Goal: Transaction & Acquisition: Purchase product/service

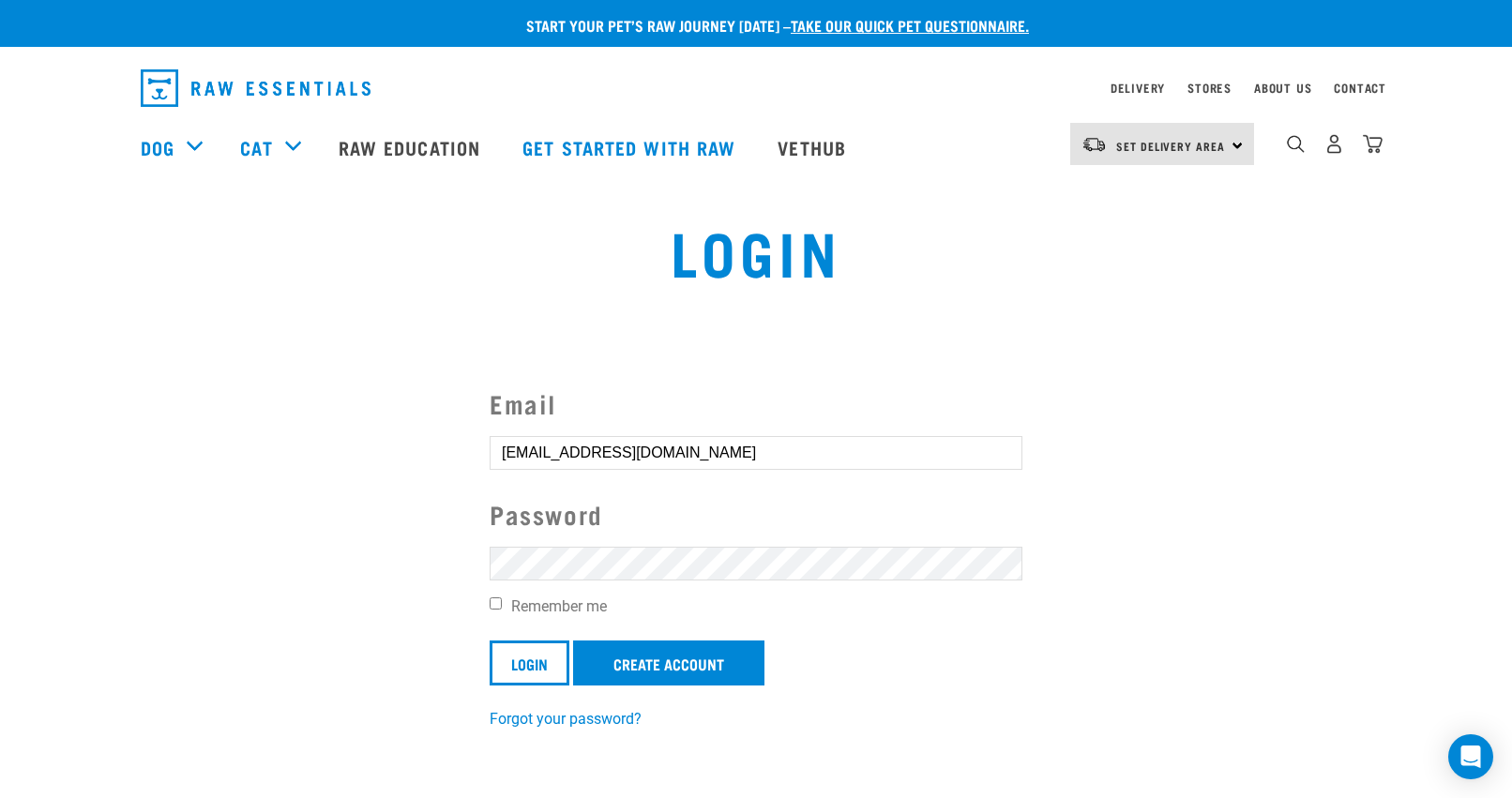
click at [548, 657] on input "Login" at bounding box center [529, 663] width 80 height 45
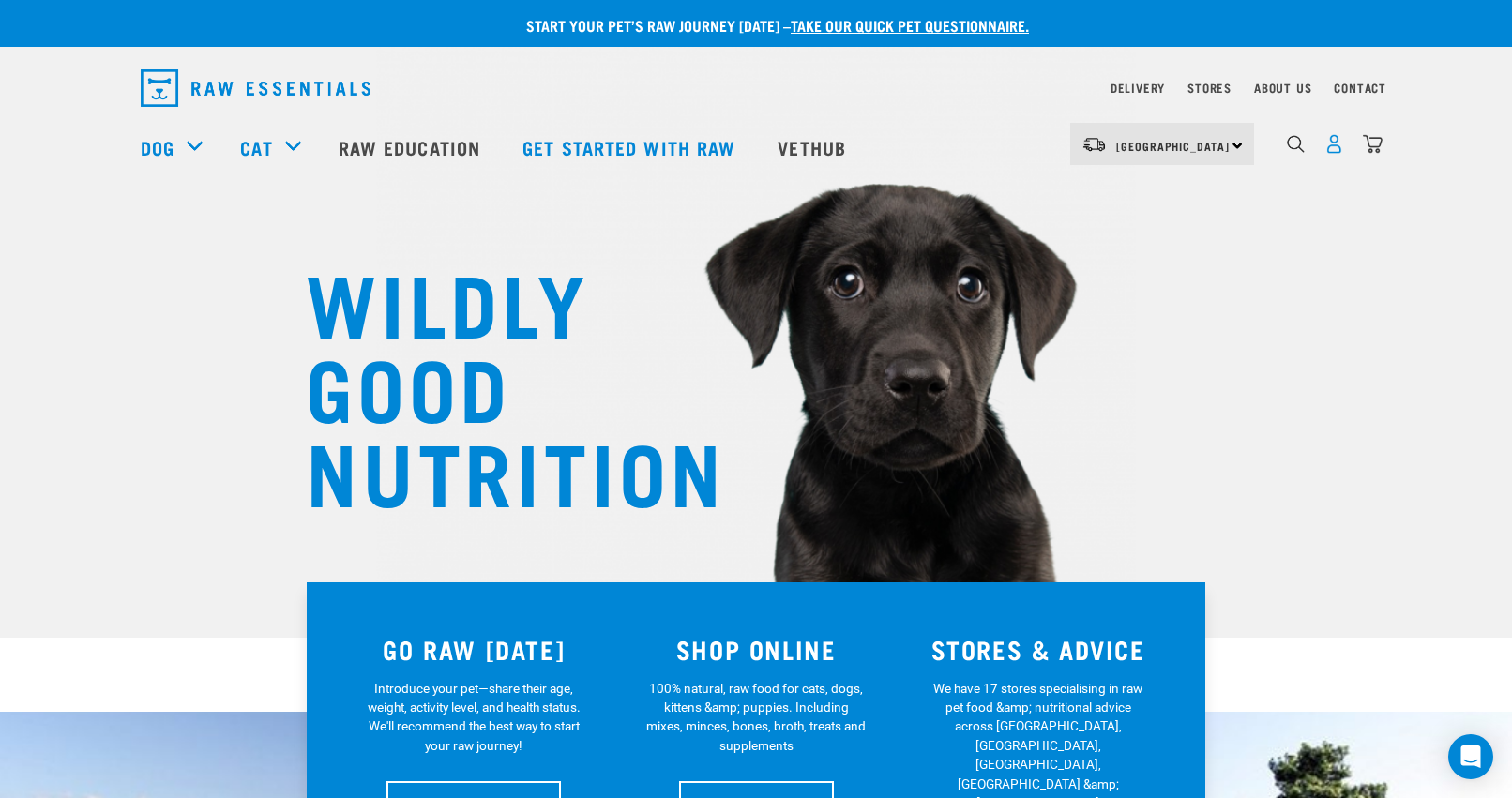
click at [1327, 153] on img "dropdown navigation" at bounding box center [1334, 144] width 19 height 19
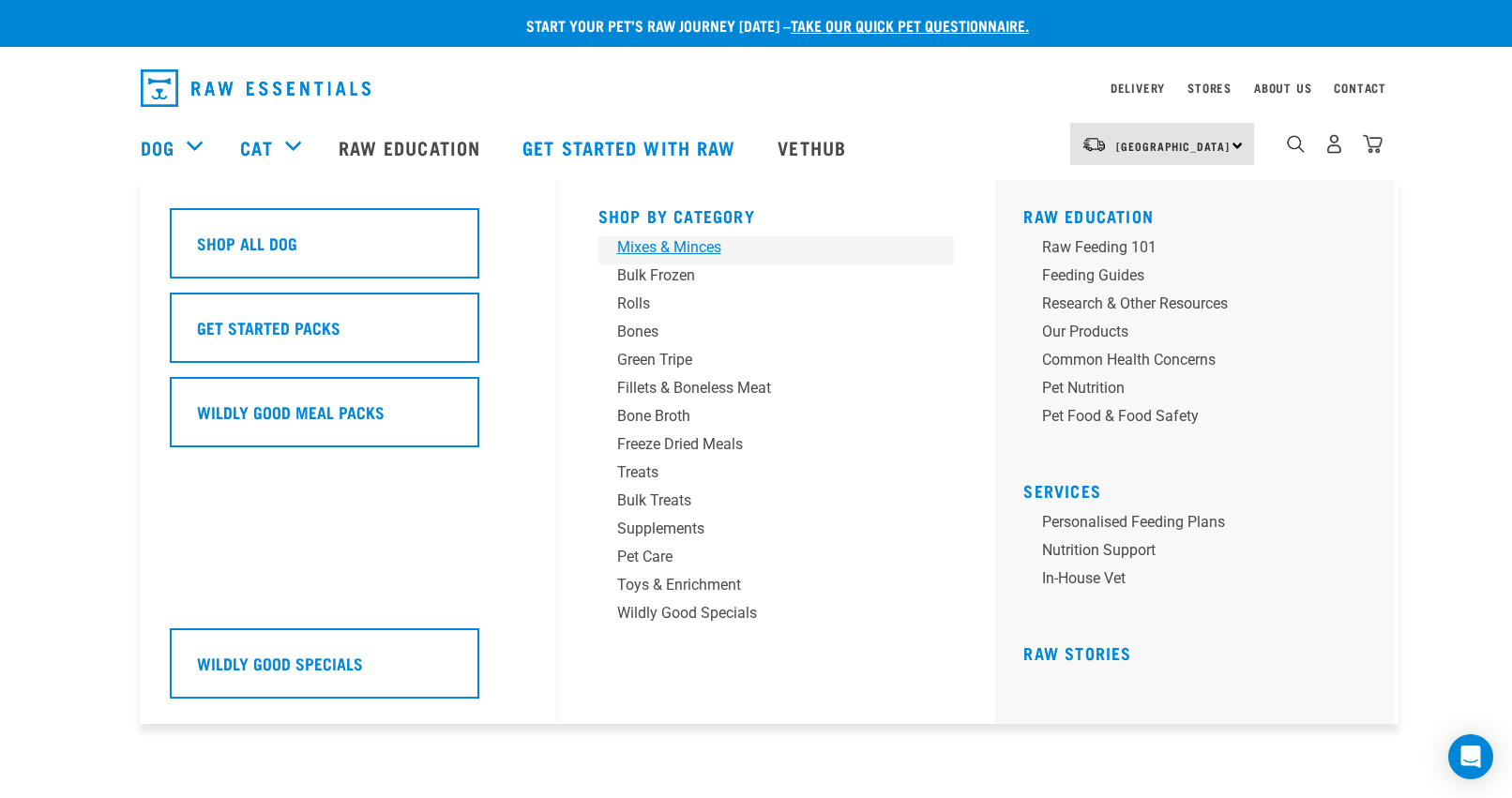
click at [676, 243] on div "Mixes & Minces" at bounding box center [762, 247] width 292 height 22
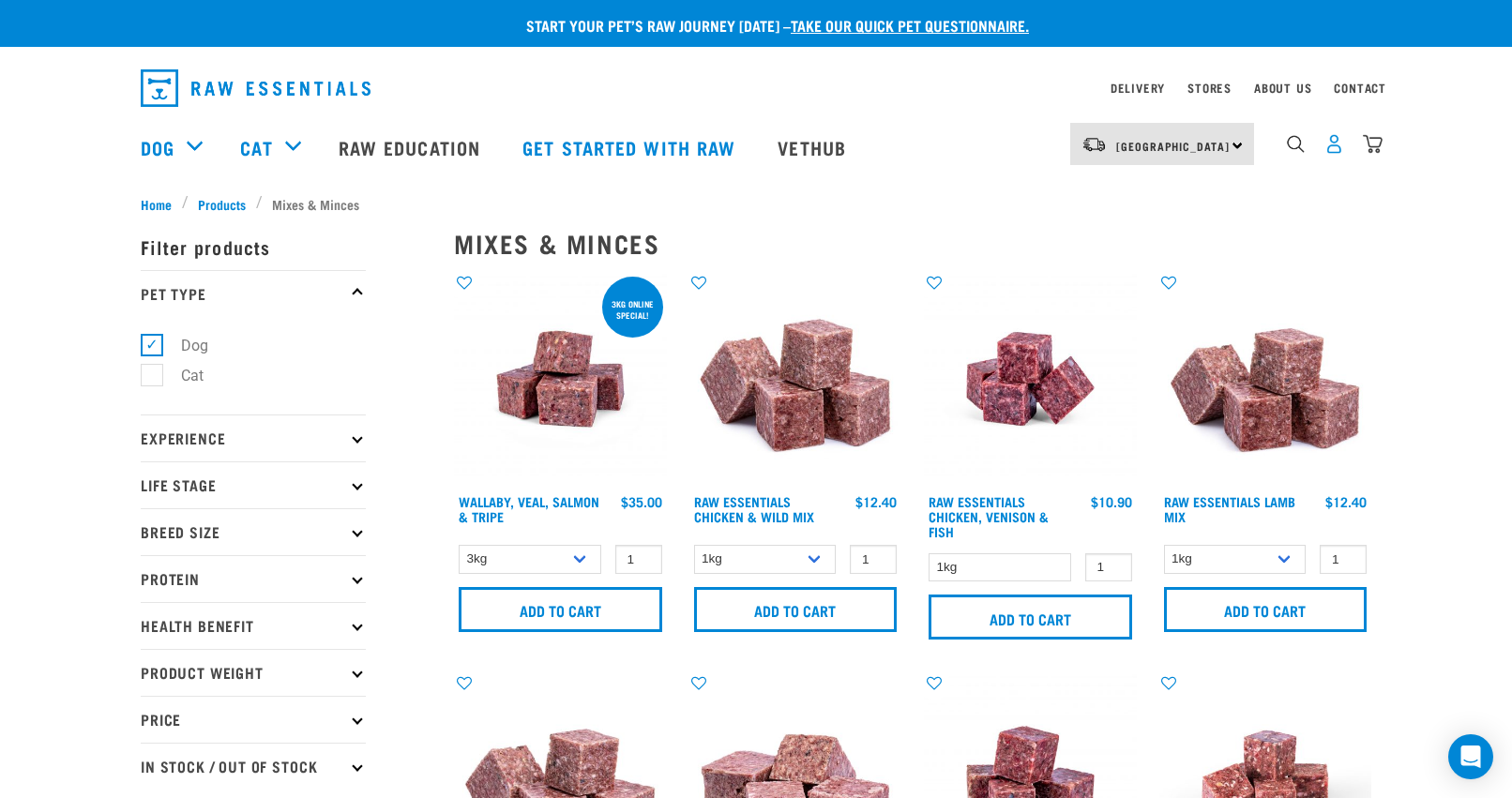
click at [1337, 151] on img "dropdown navigation" at bounding box center [1334, 144] width 19 height 19
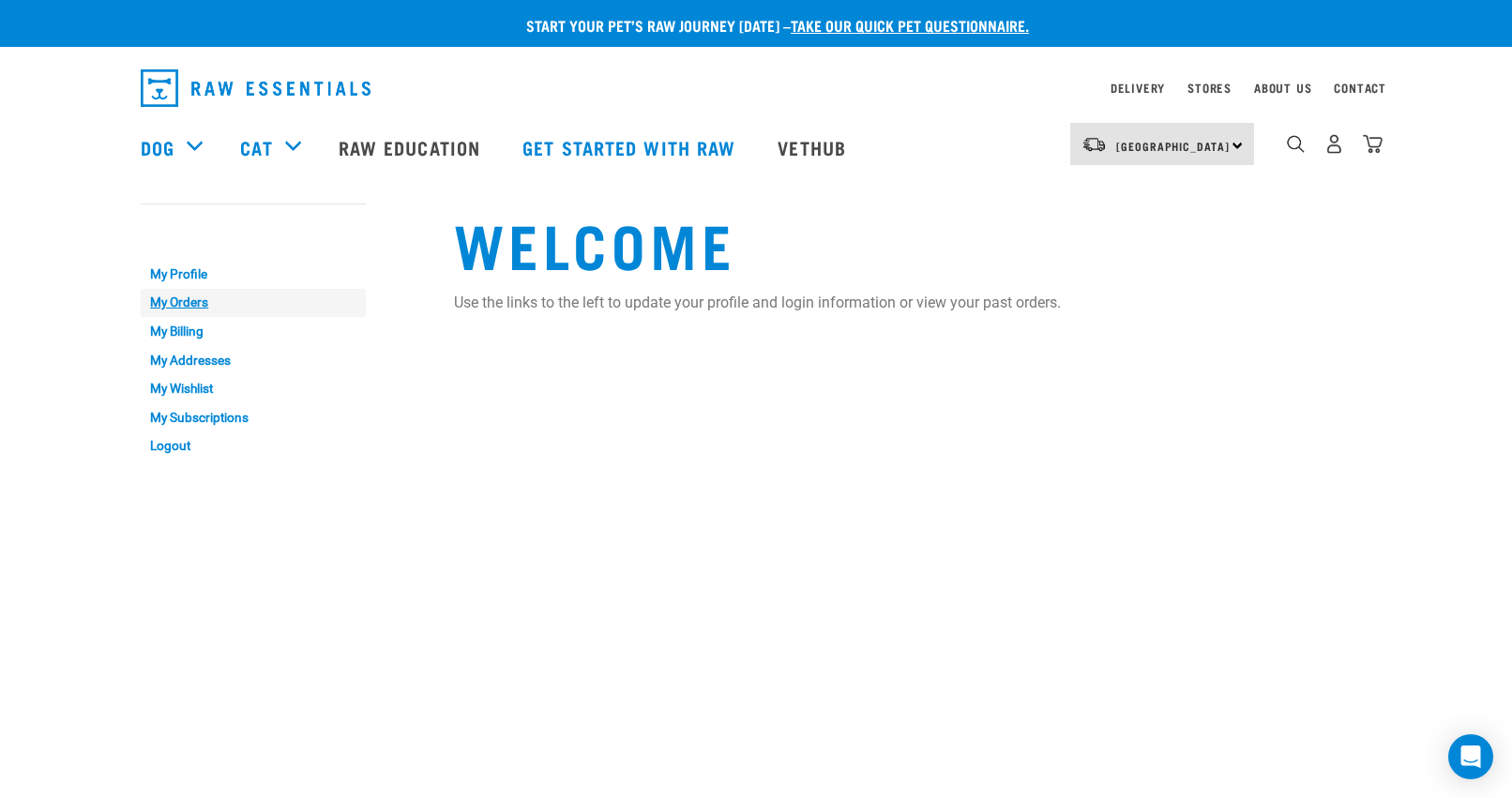
click at [182, 301] on link "My Orders" at bounding box center [253, 303] width 225 height 29
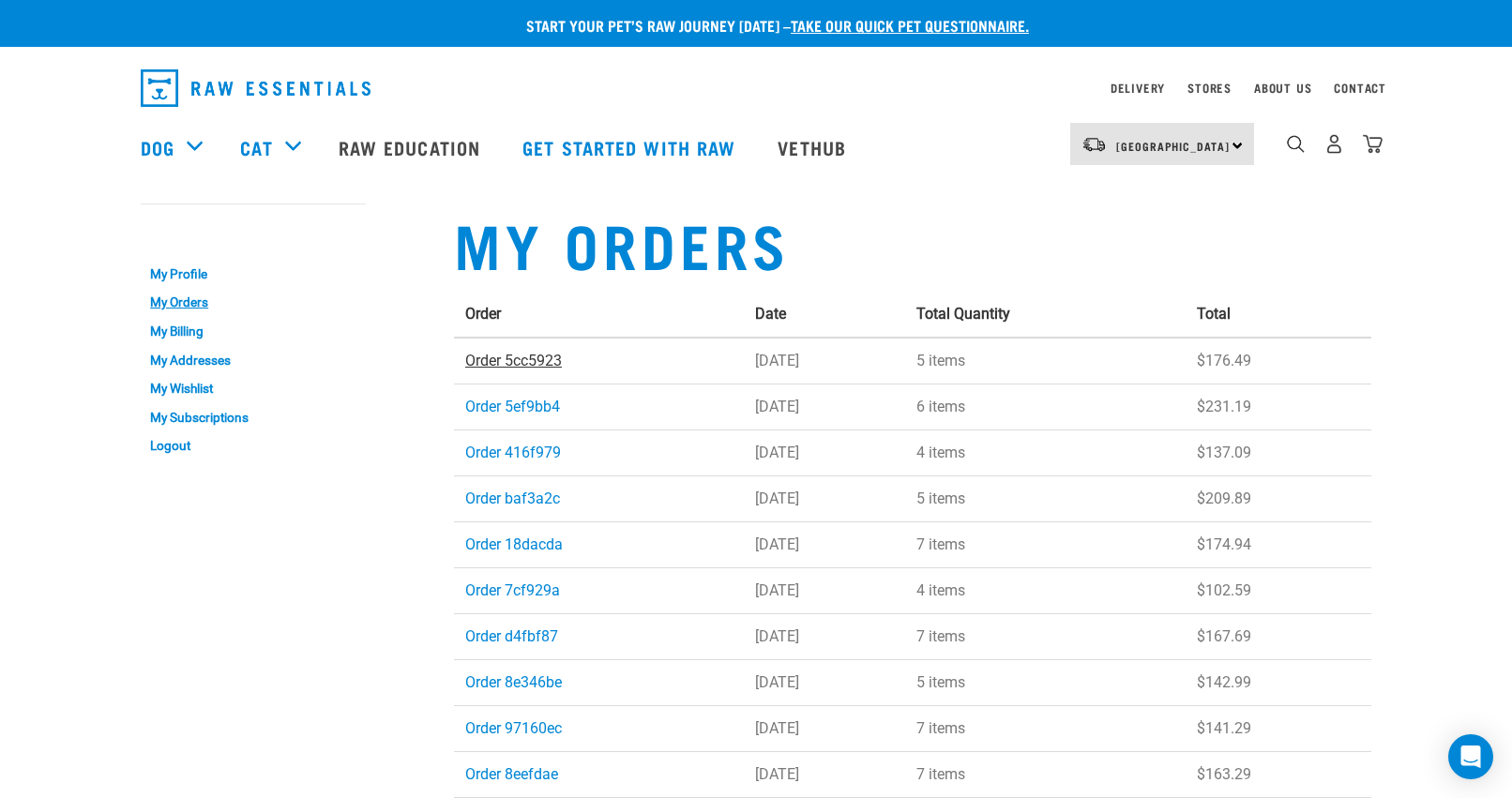
click at [552, 357] on link "Order 5cc5923" at bounding box center [513, 360] width 96 height 17
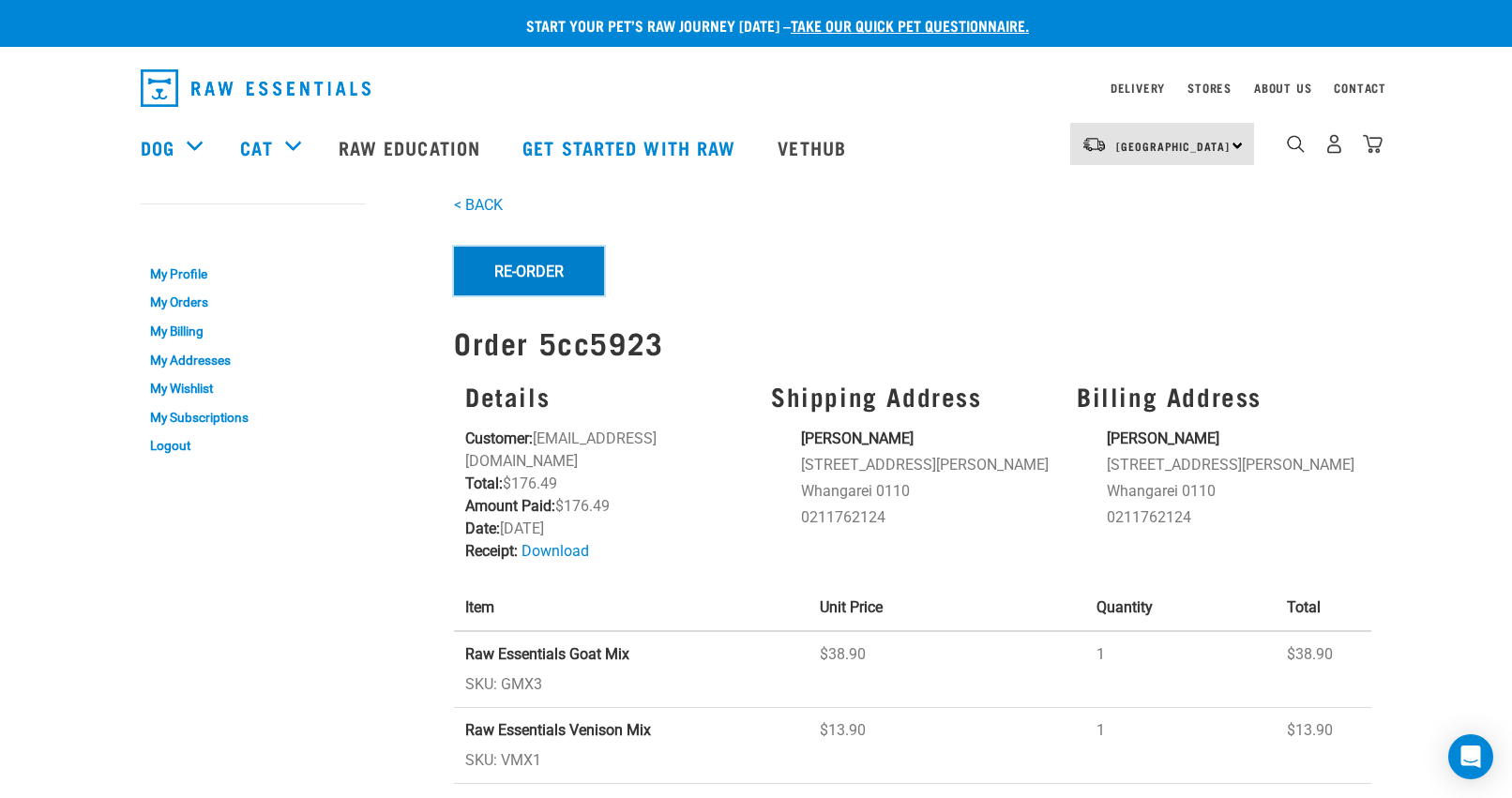
click at [498, 261] on button "Re-Order" at bounding box center [528, 271] width 151 height 49
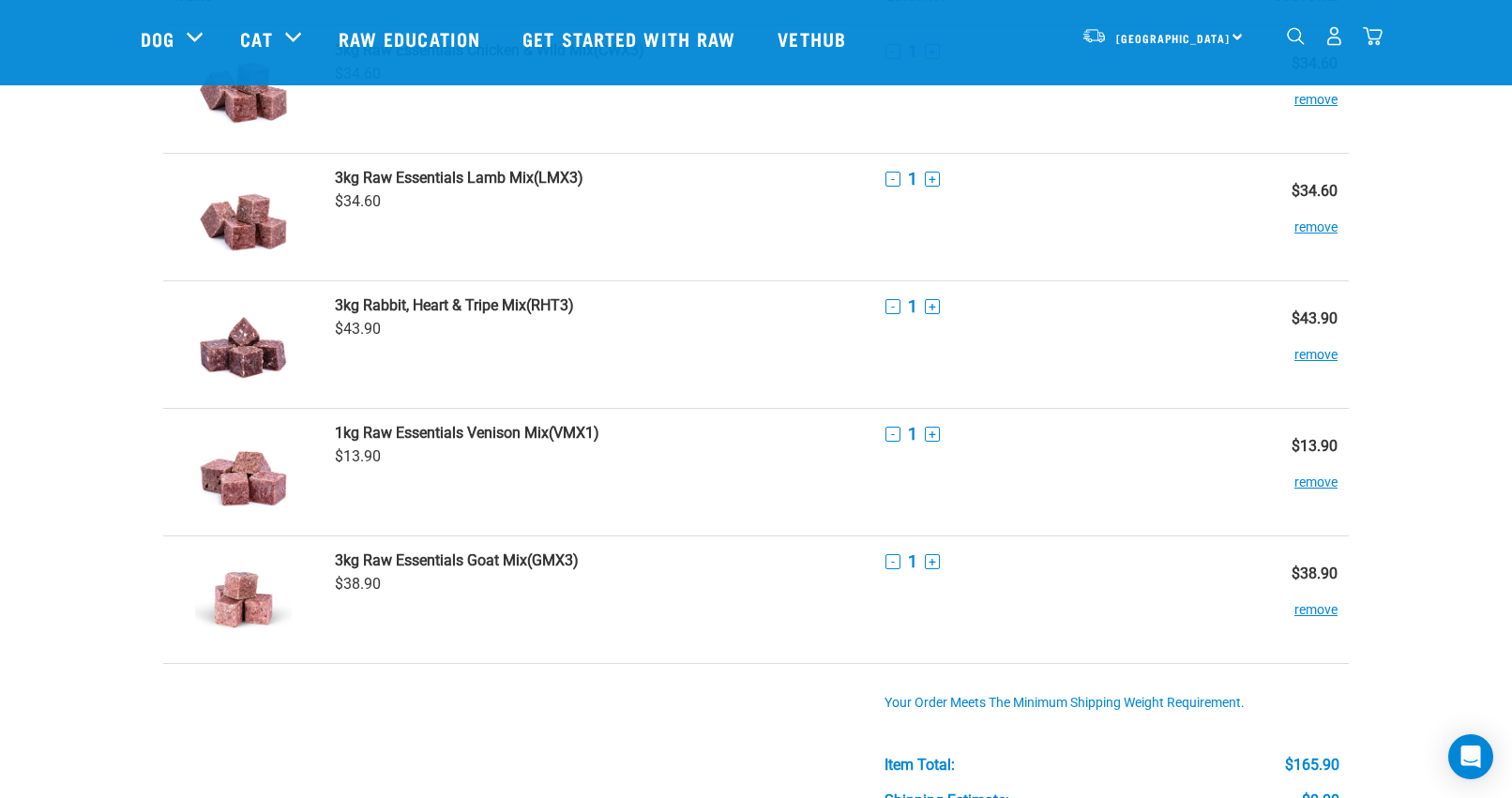
scroll to position [132, 0]
click at [1314, 355] on button "remove" at bounding box center [1316, 348] width 43 height 37
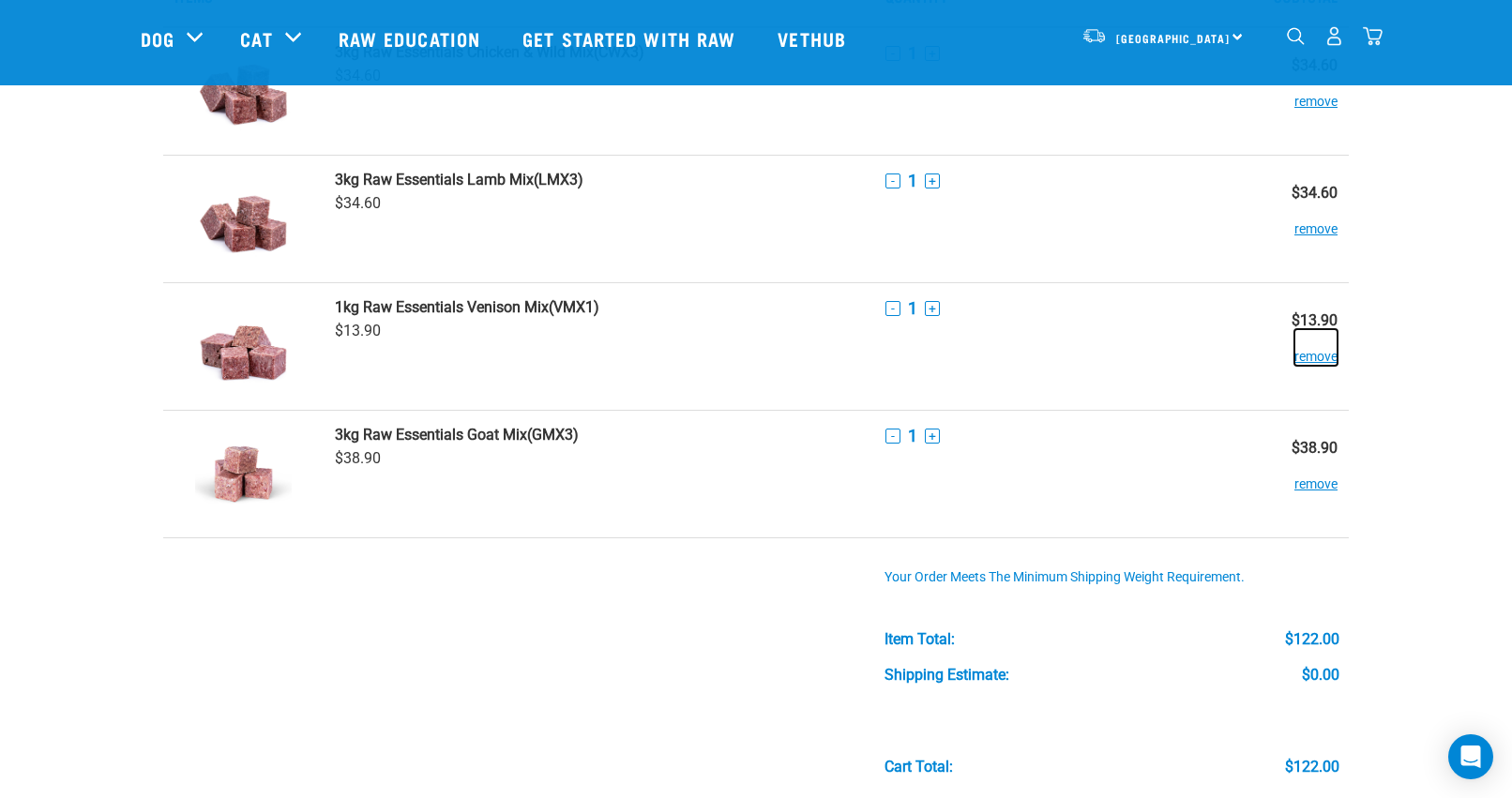
click at [1312, 354] on button "remove" at bounding box center [1316, 348] width 43 height 37
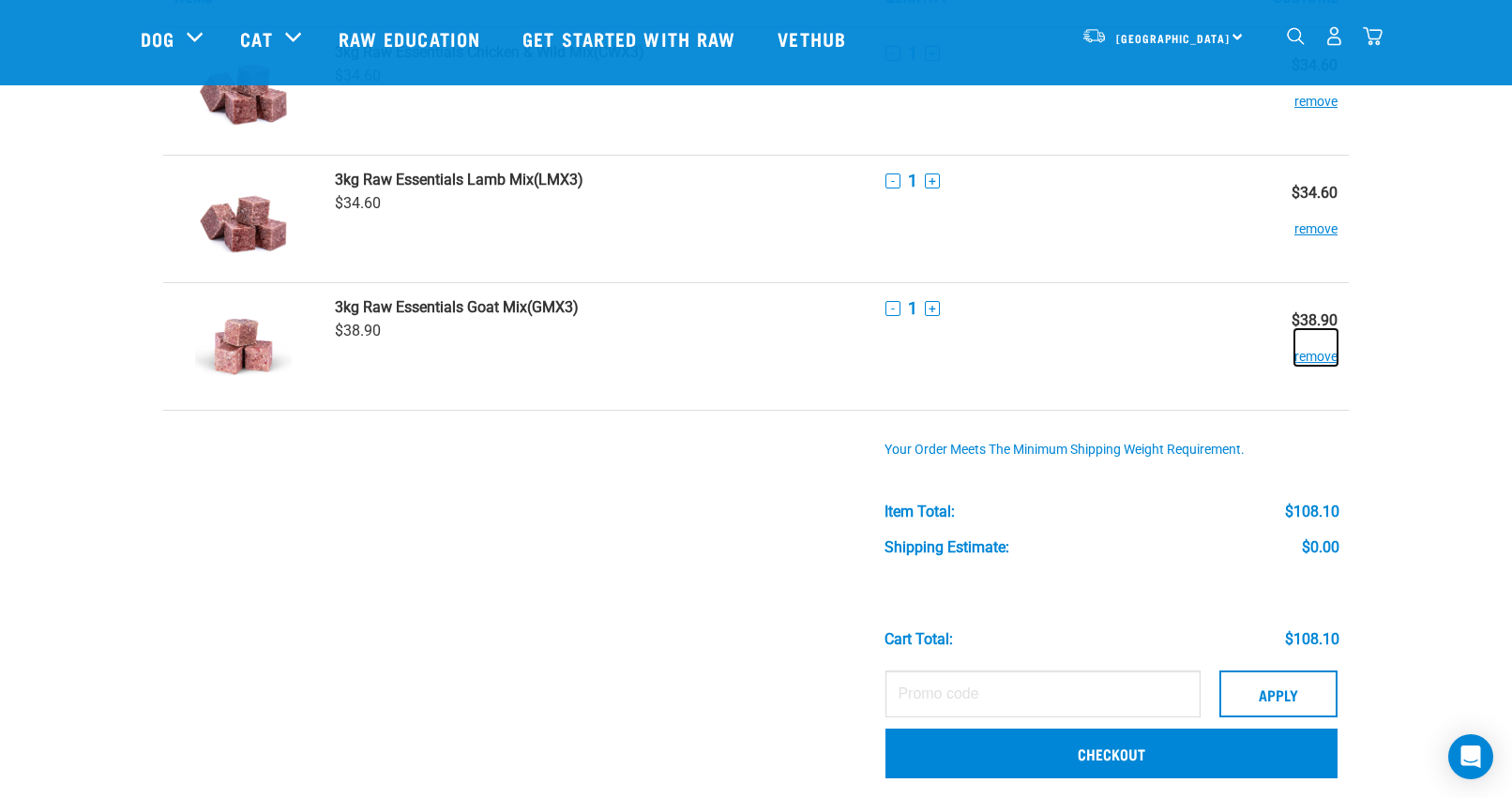
click at [1312, 354] on button "remove" at bounding box center [1316, 348] width 43 height 37
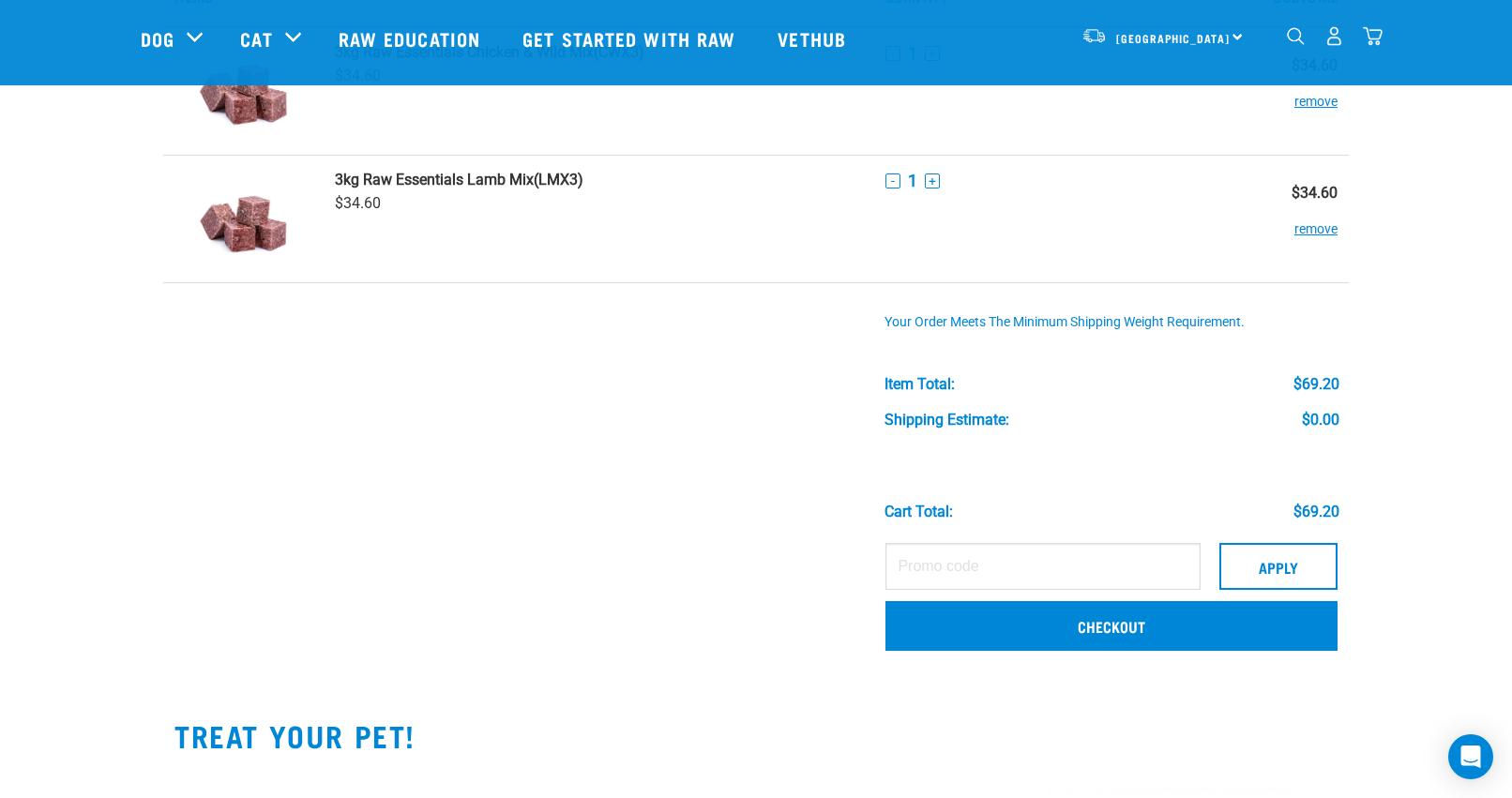
scroll to position [0, 0]
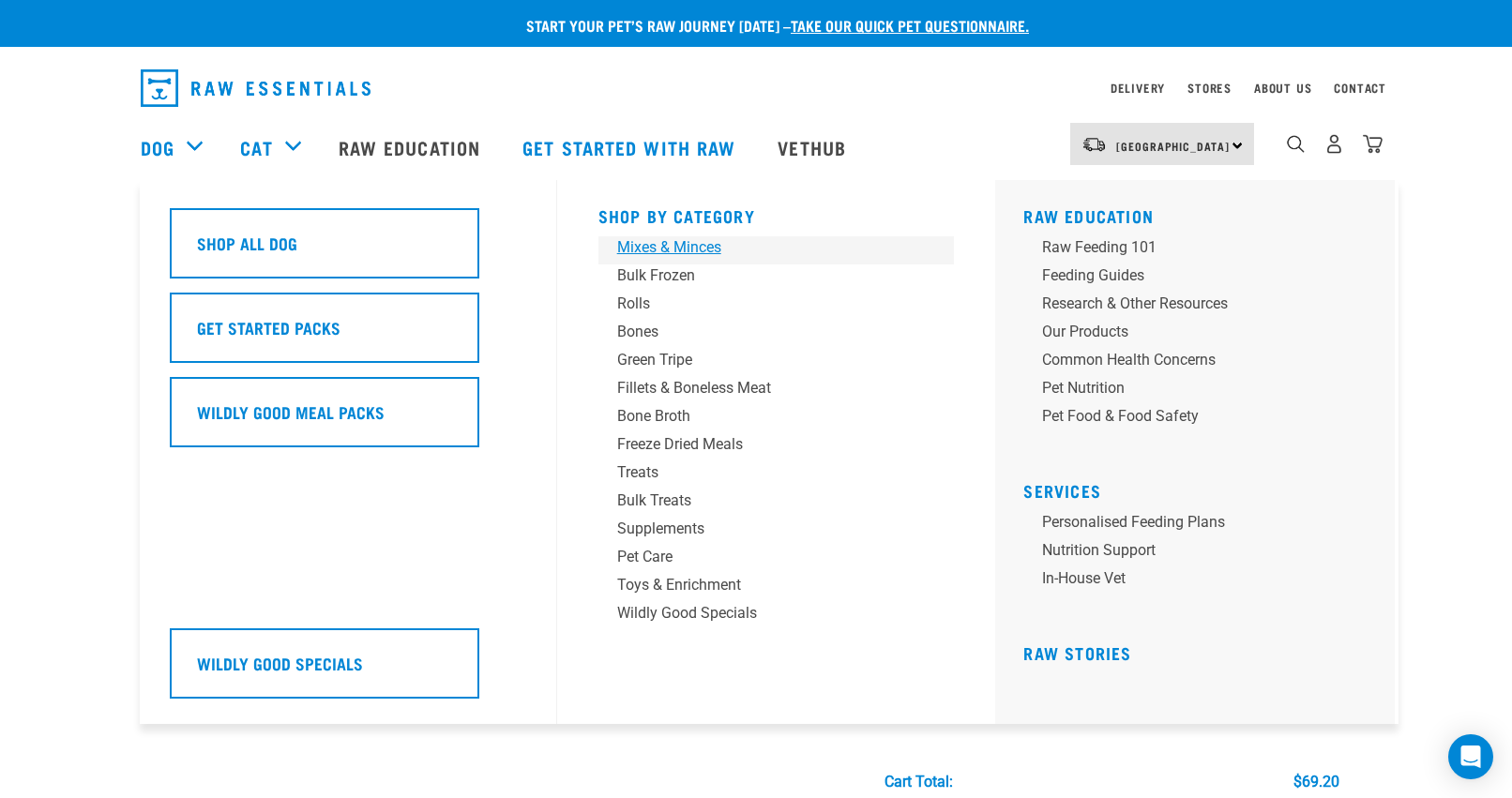
click at [639, 245] on div "Mixes & Minces" at bounding box center [762, 247] width 292 height 22
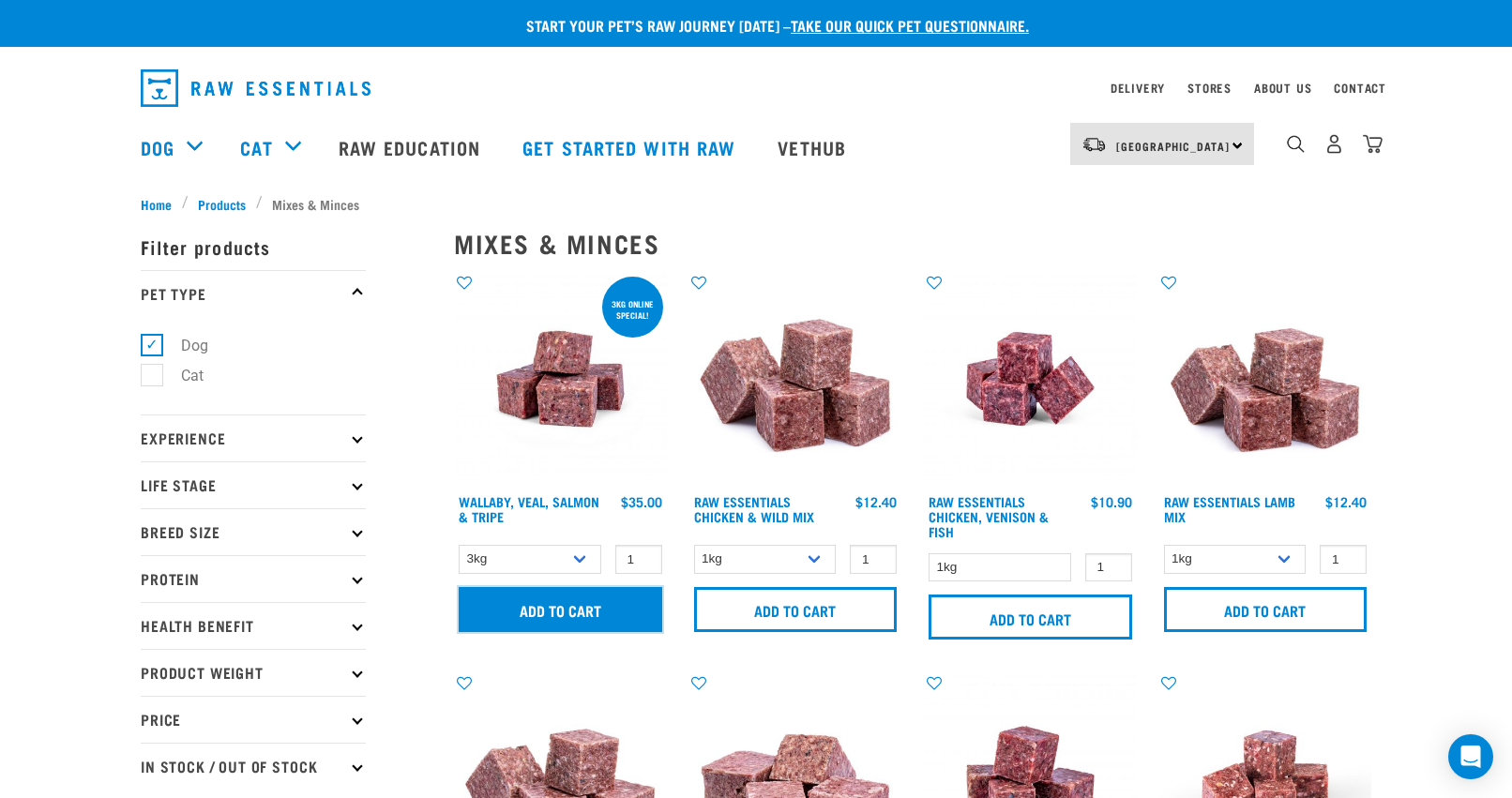
click at [540, 605] on input "Add to cart" at bounding box center [560, 610] width 204 height 45
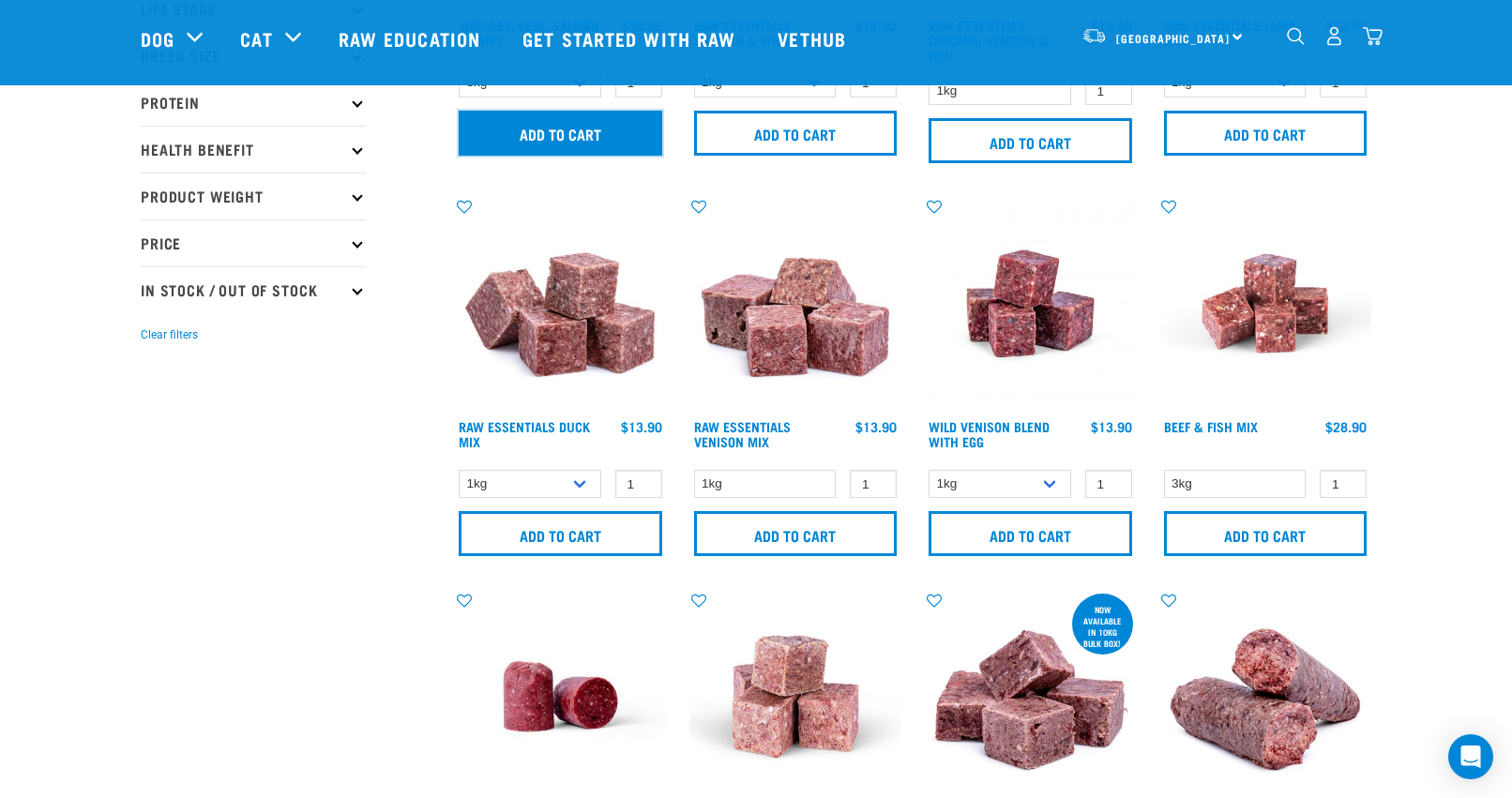
scroll to position [342, 0]
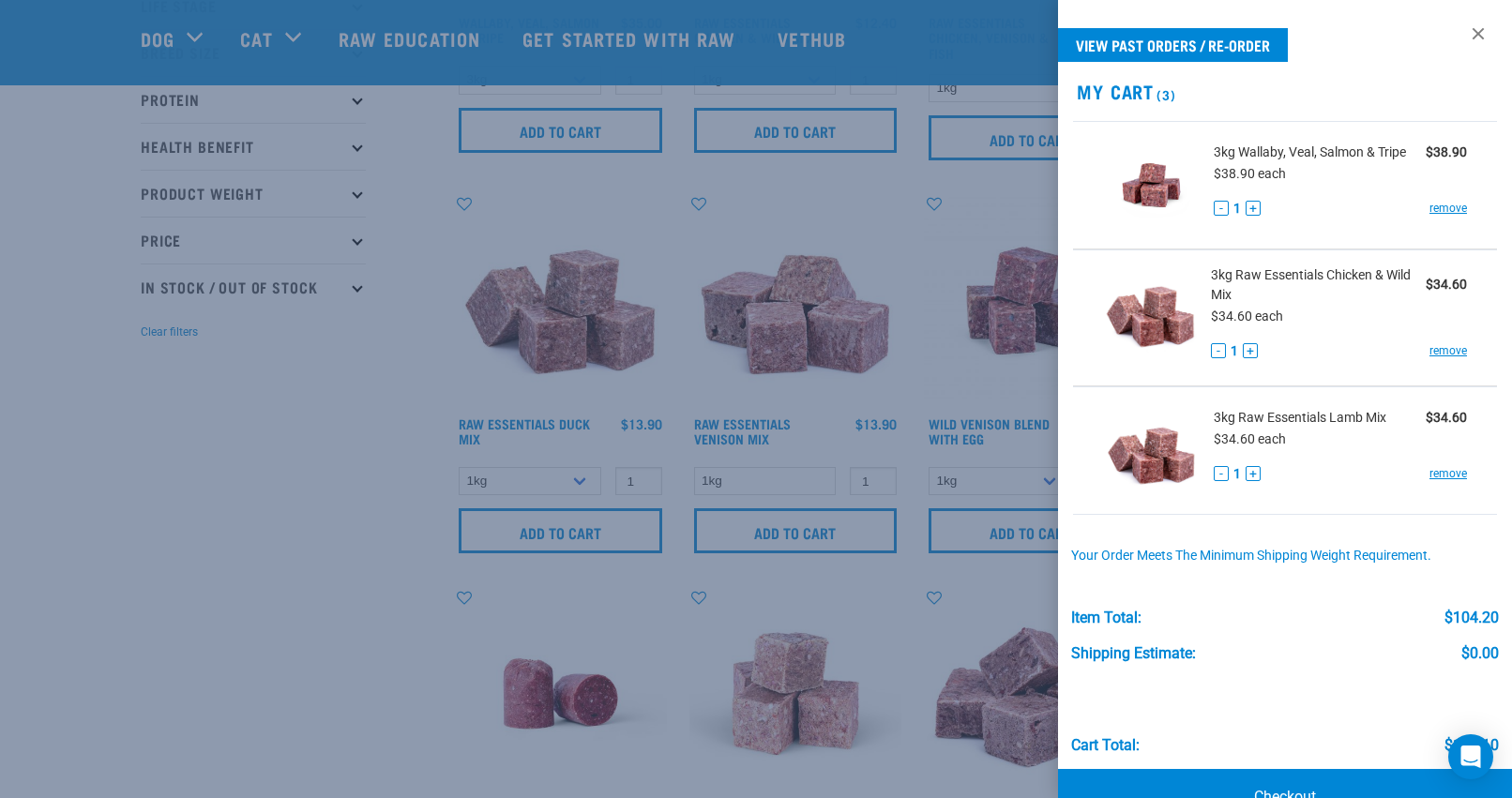
click at [221, 590] on div at bounding box center [756, 399] width 1512 height 798
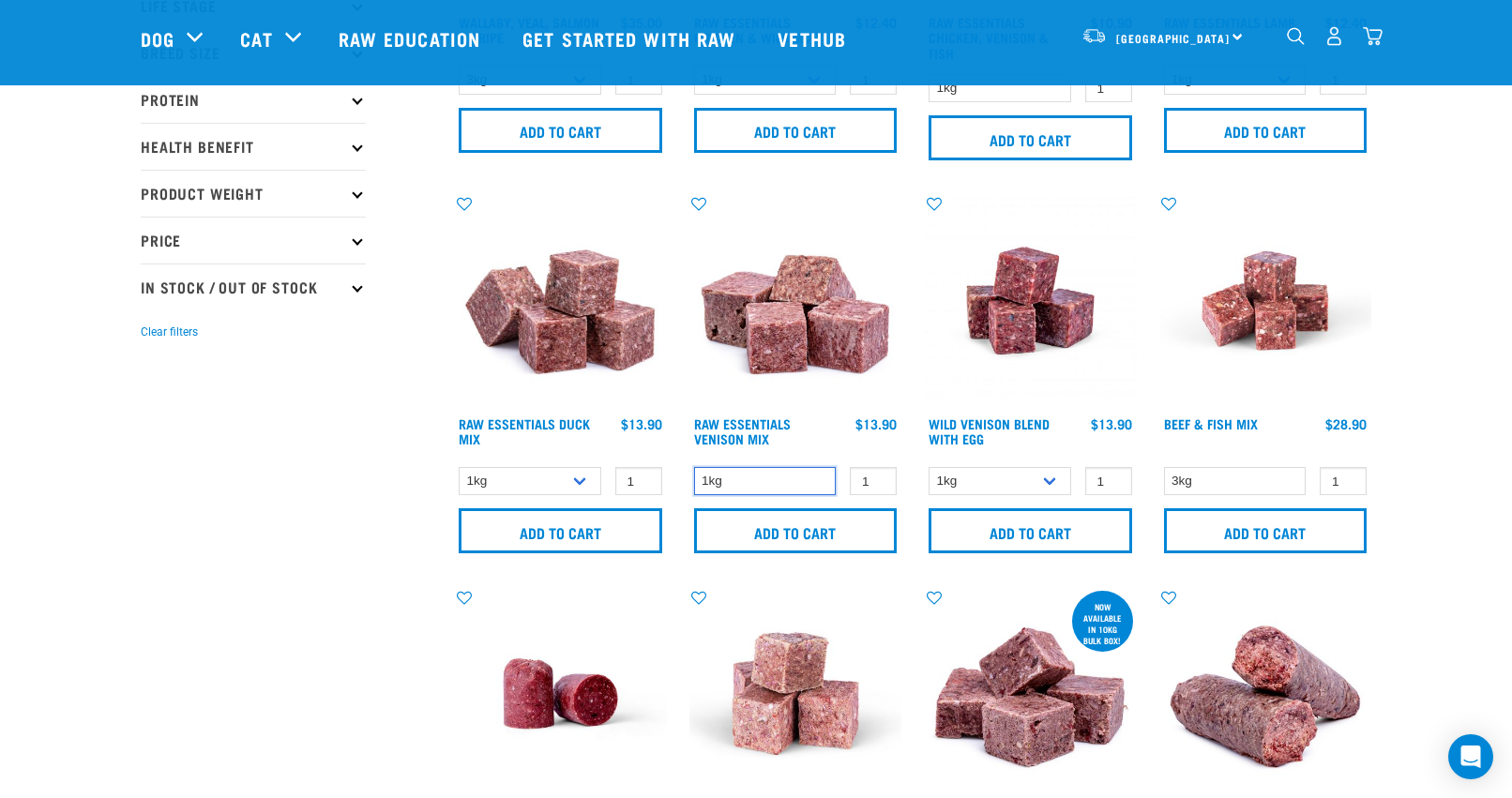
click at [801, 483] on select "1kg" at bounding box center [765, 482] width 143 height 29
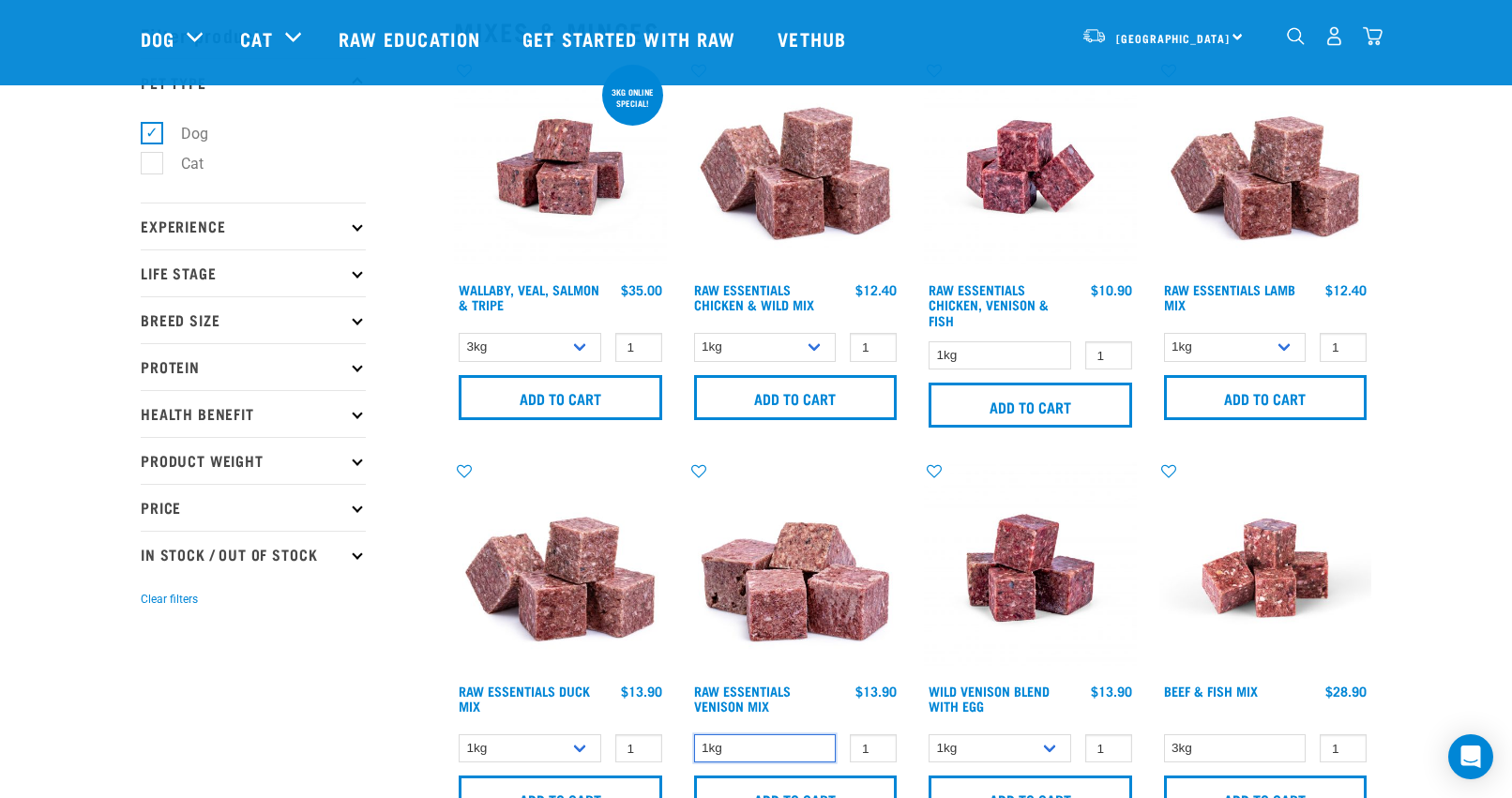
scroll to position [108, 0]
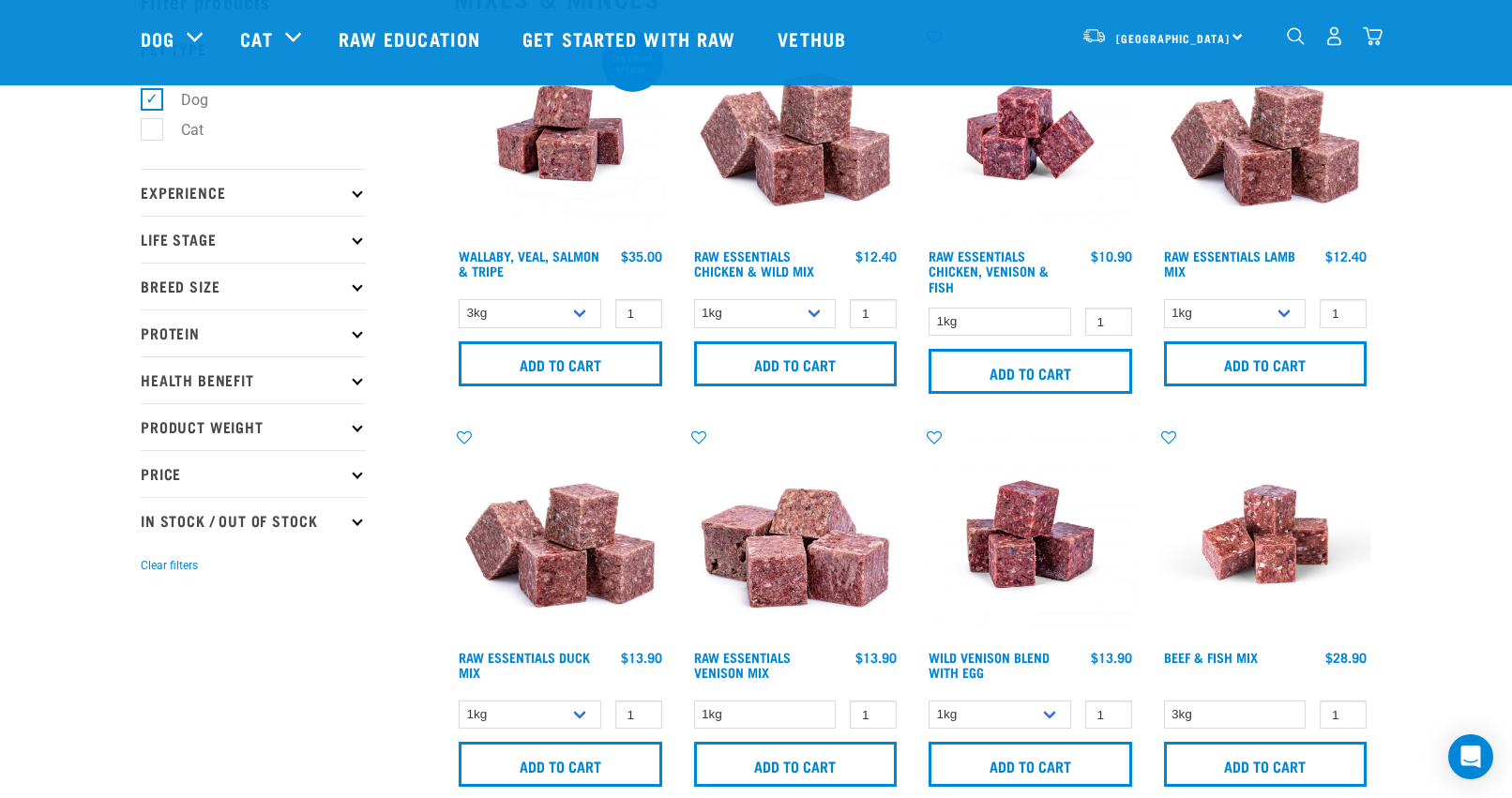
click at [248, 432] on p "Product Weight" at bounding box center [253, 426] width 225 height 47
click at [186, 572] on label "3kg" at bounding box center [182, 570] width 62 height 23
click at [152, 572] on input "3kg" at bounding box center [147, 567] width 13 height 13
checkbox input "true"
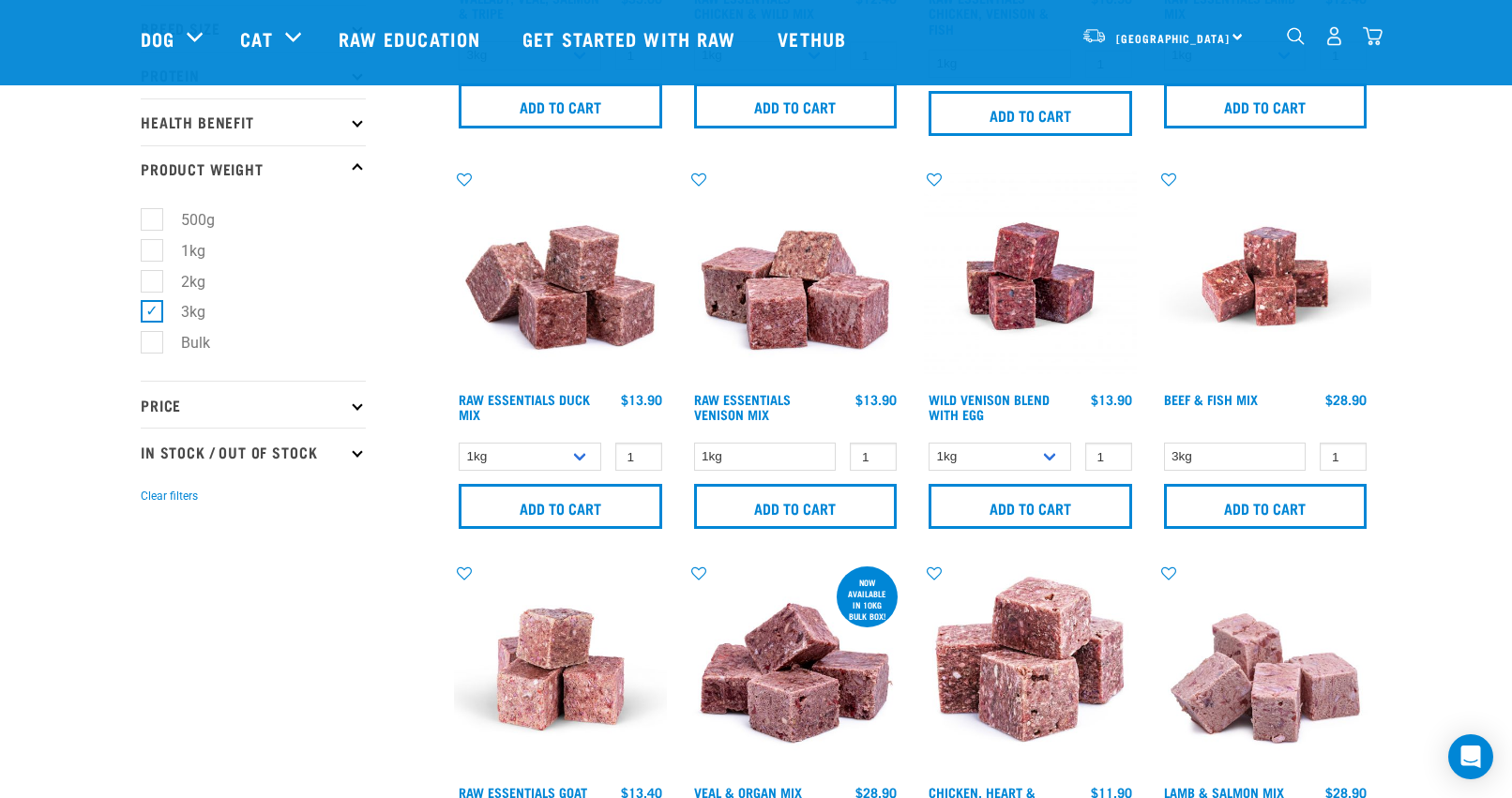
scroll to position [387, 0]
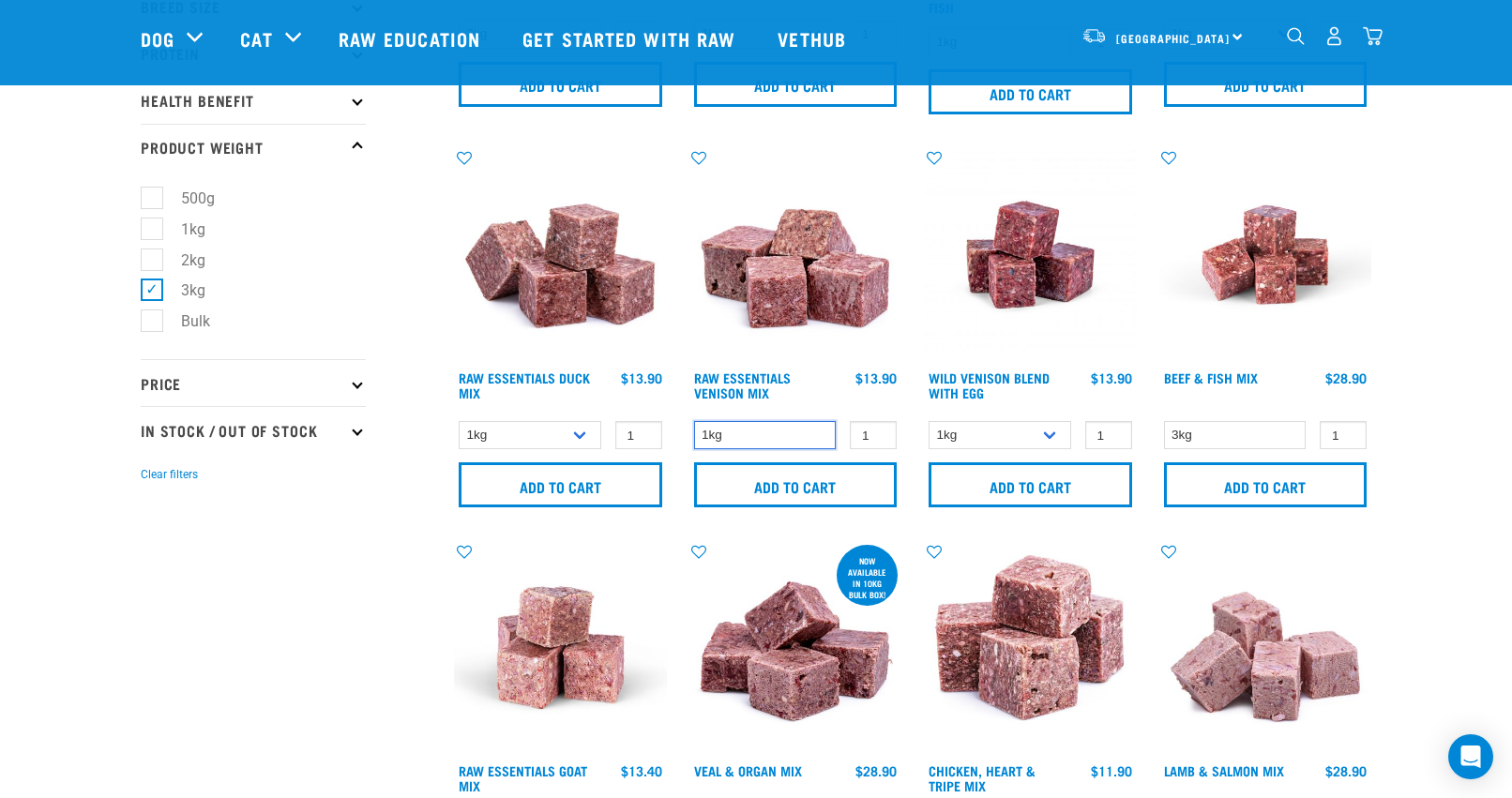
click at [789, 430] on select "1kg" at bounding box center [765, 436] width 143 height 29
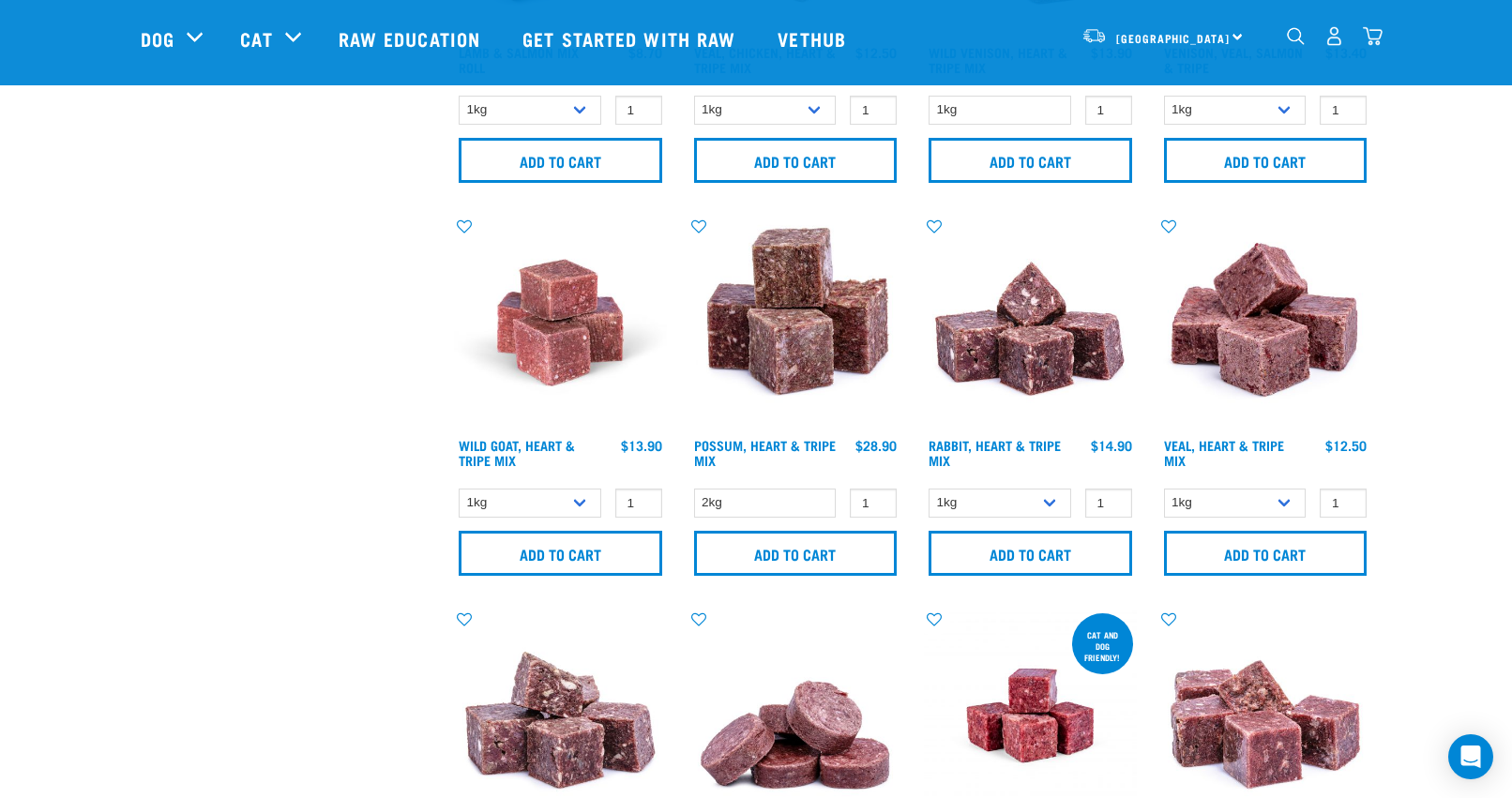
scroll to position [1499, 0]
click at [771, 497] on select "2kg" at bounding box center [765, 502] width 143 height 29
click at [694, 487] on select "2kg" at bounding box center [765, 502] width 143 height 29
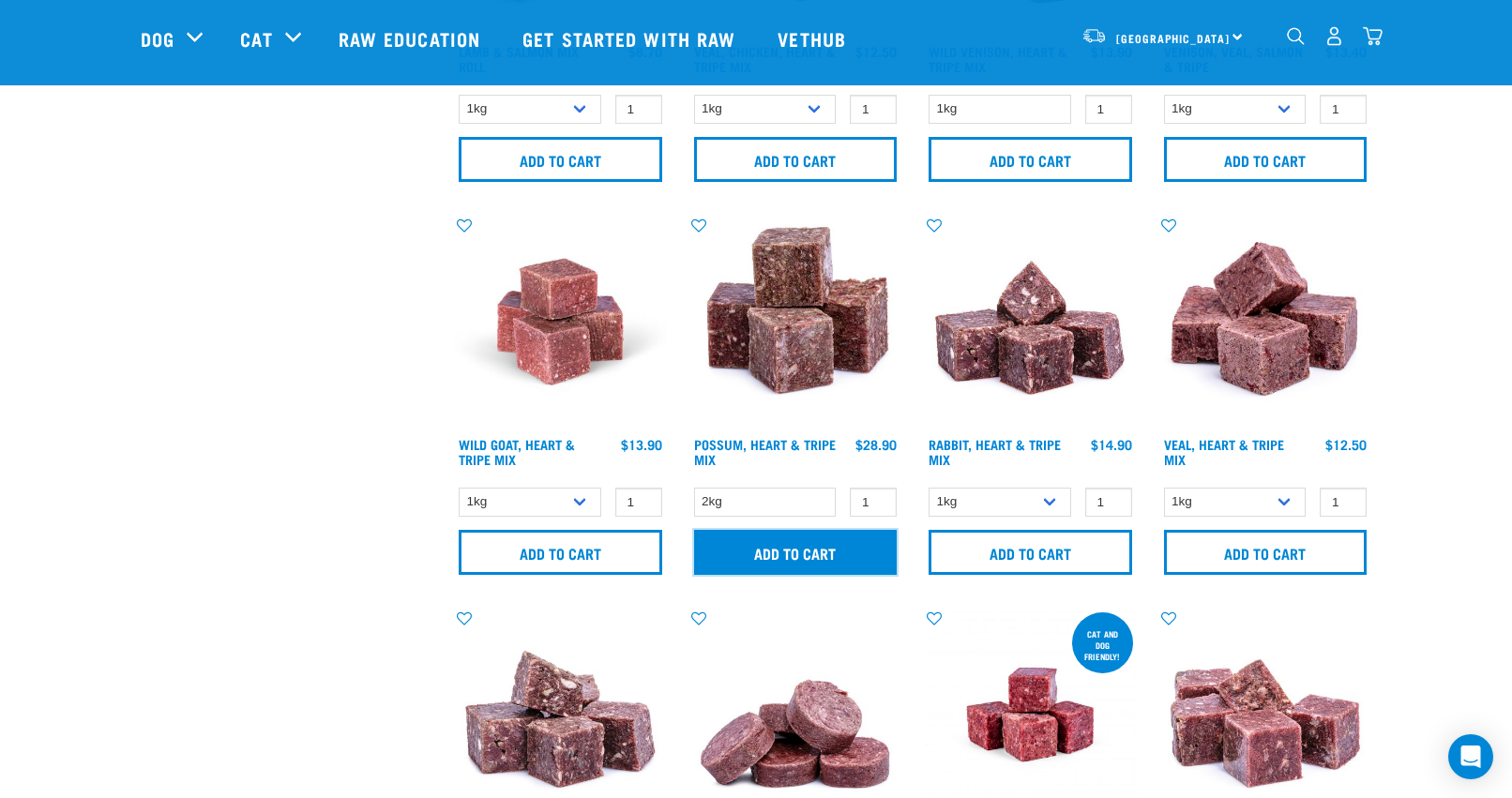
click at [794, 548] on input "Add to cart" at bounding box center [796, 552] width 204 height 45
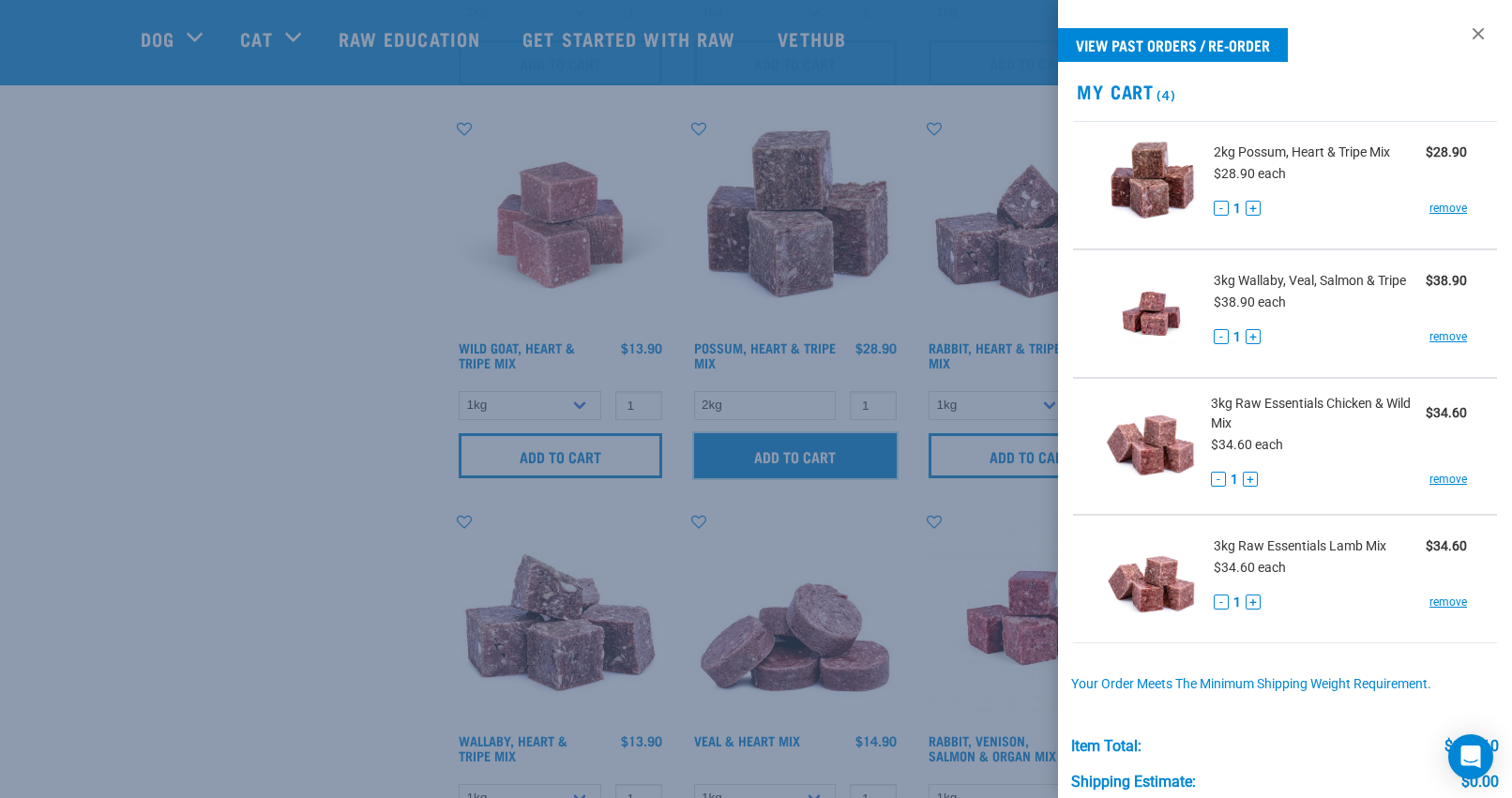
scroll to position [1646, 0]
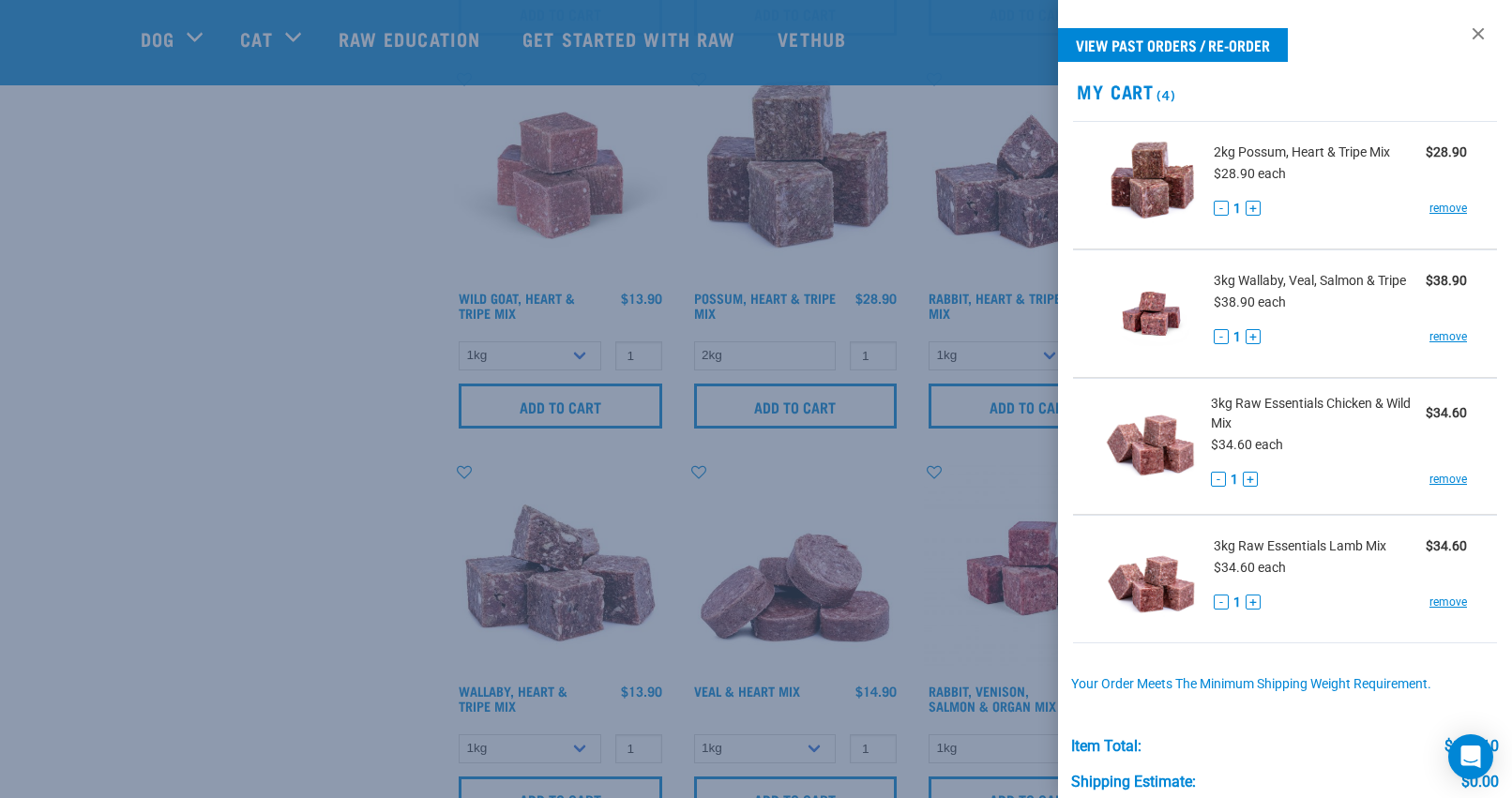
click at [140, 451] on div at bounding box center [756, 399] width 1512 height 798
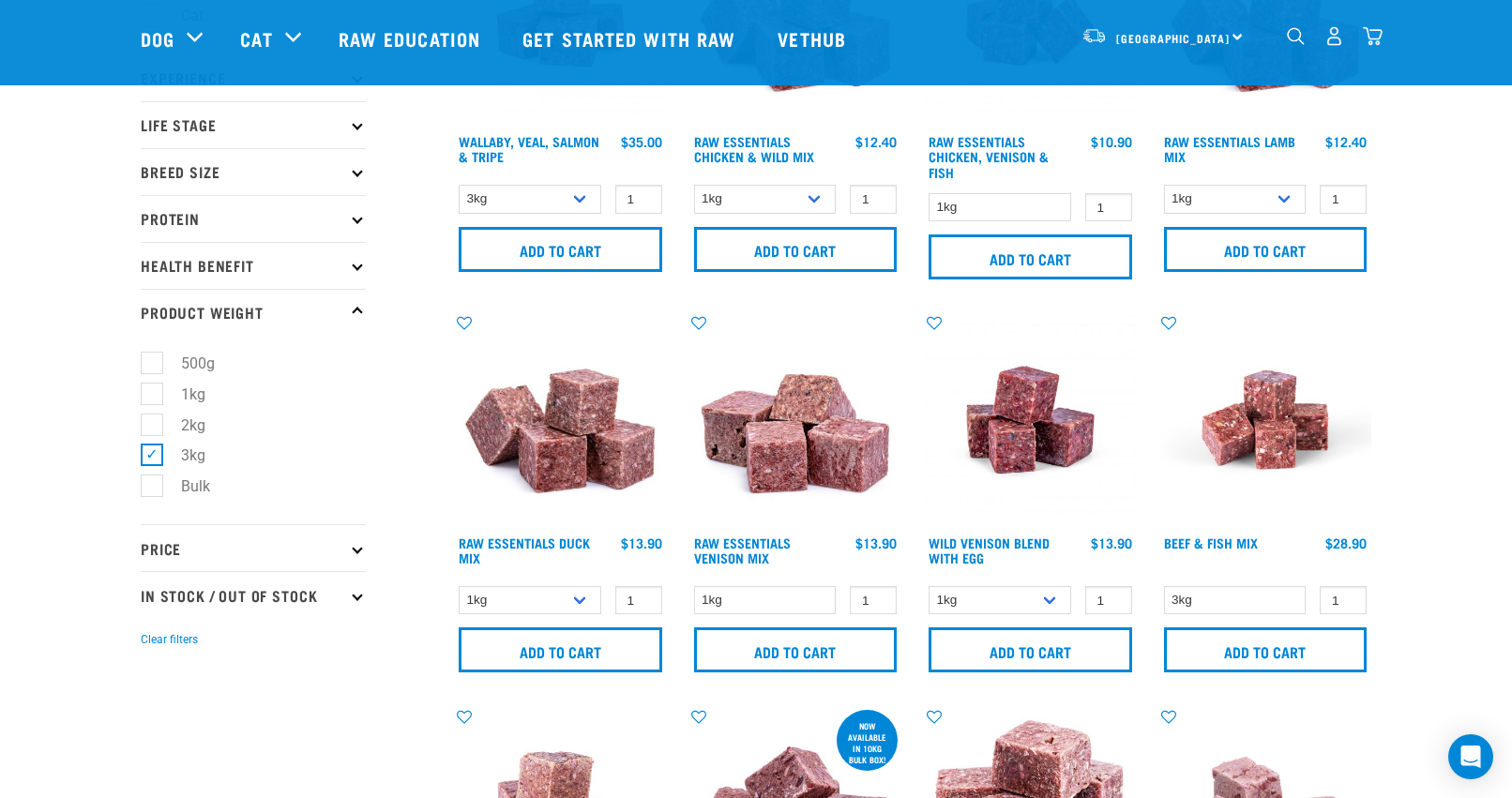
scroll to position [220, 0]
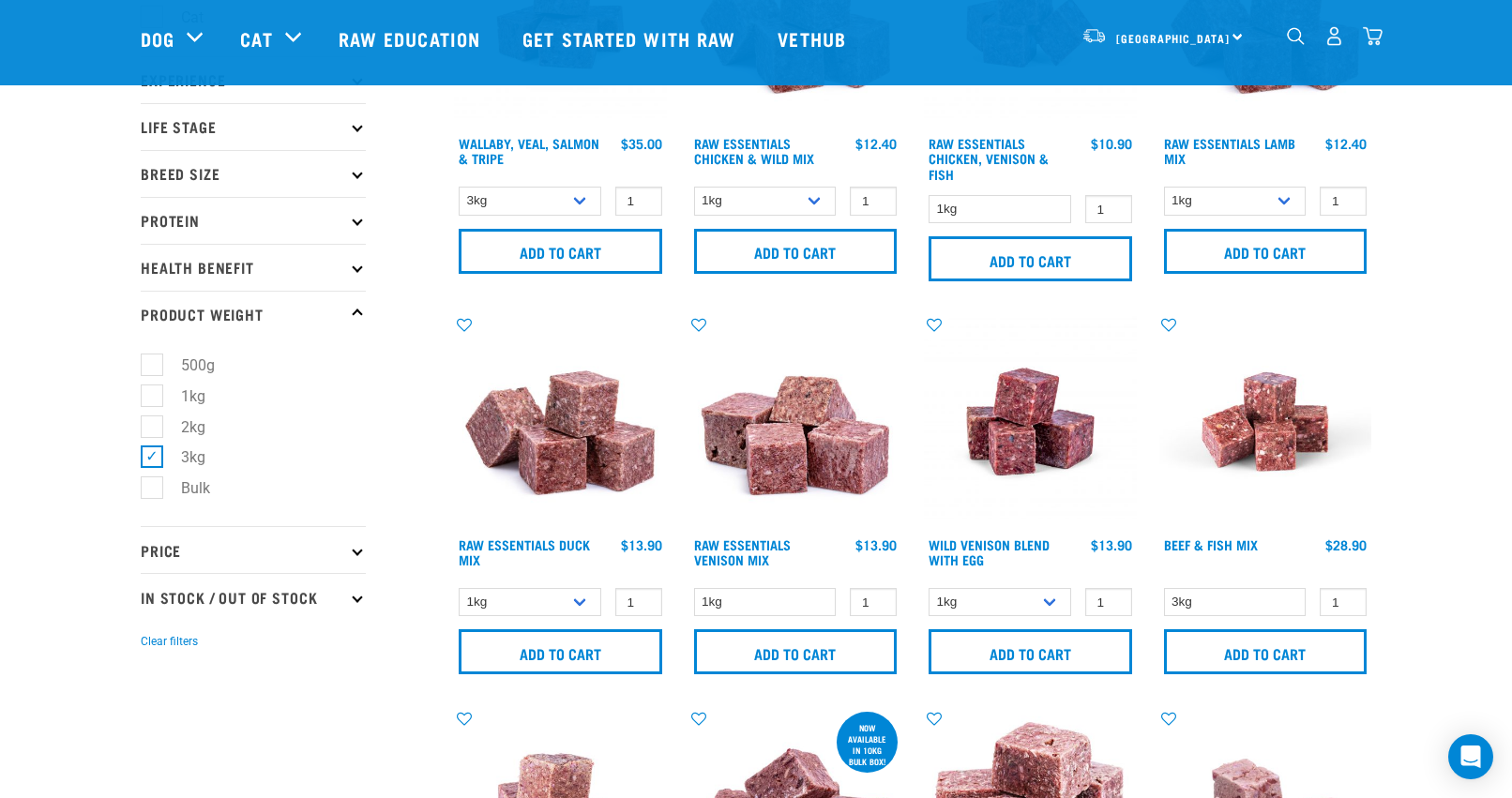
click at [152, 430] on label "2kg" at bounding box center [182, 427] width 62 height 23
click at [152, 429] on input "2kg" at bounding box center [147, 423] width 13 height 13
checkbox input "true"
click at [152, 453] on label "3kg" at bounding box center [182, 457] width 62 height 23
click at [152, 453] on input "3kg" at bounding box center [147, 454] width 13 height 13
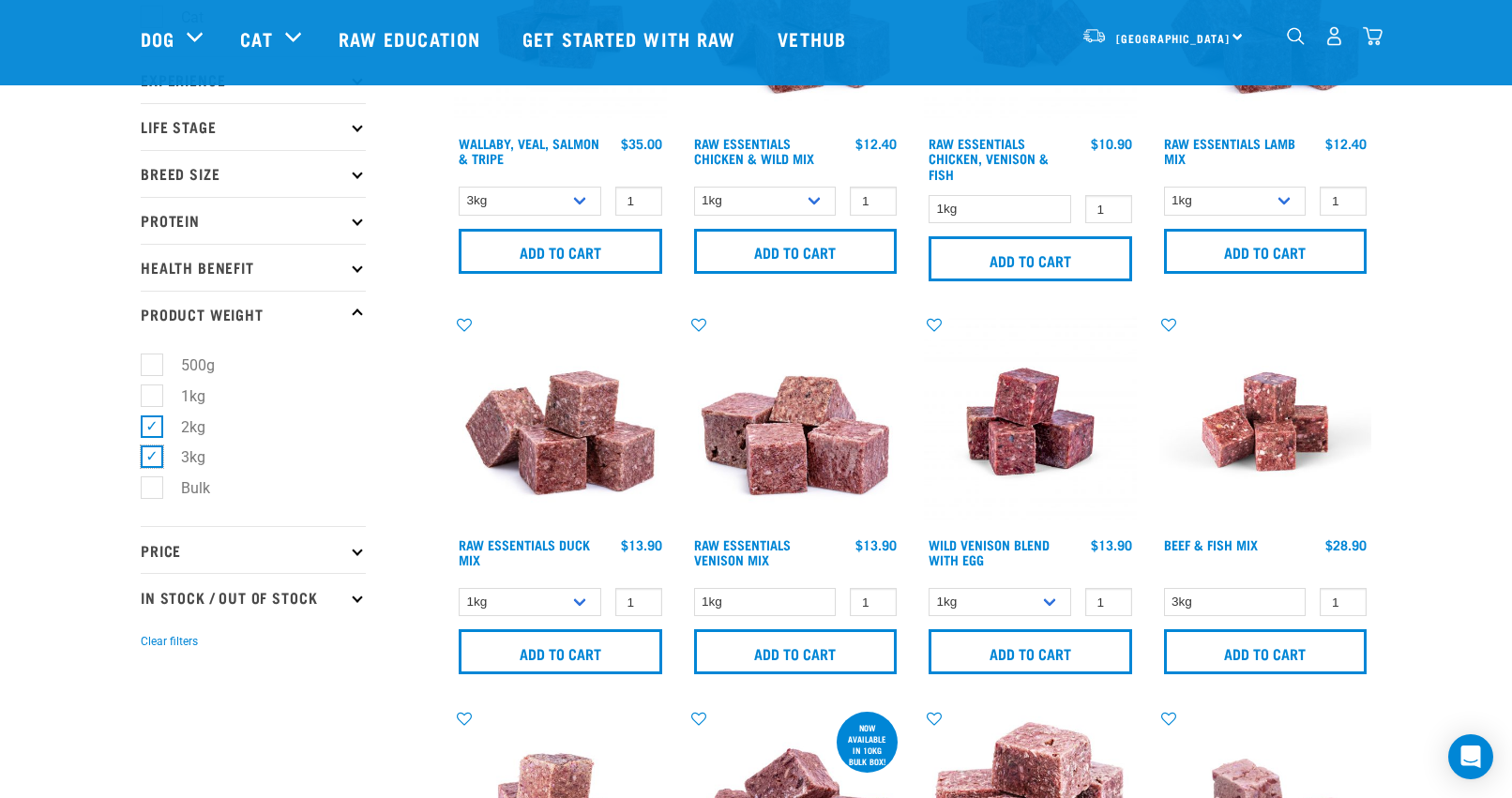
checkbox input "false"
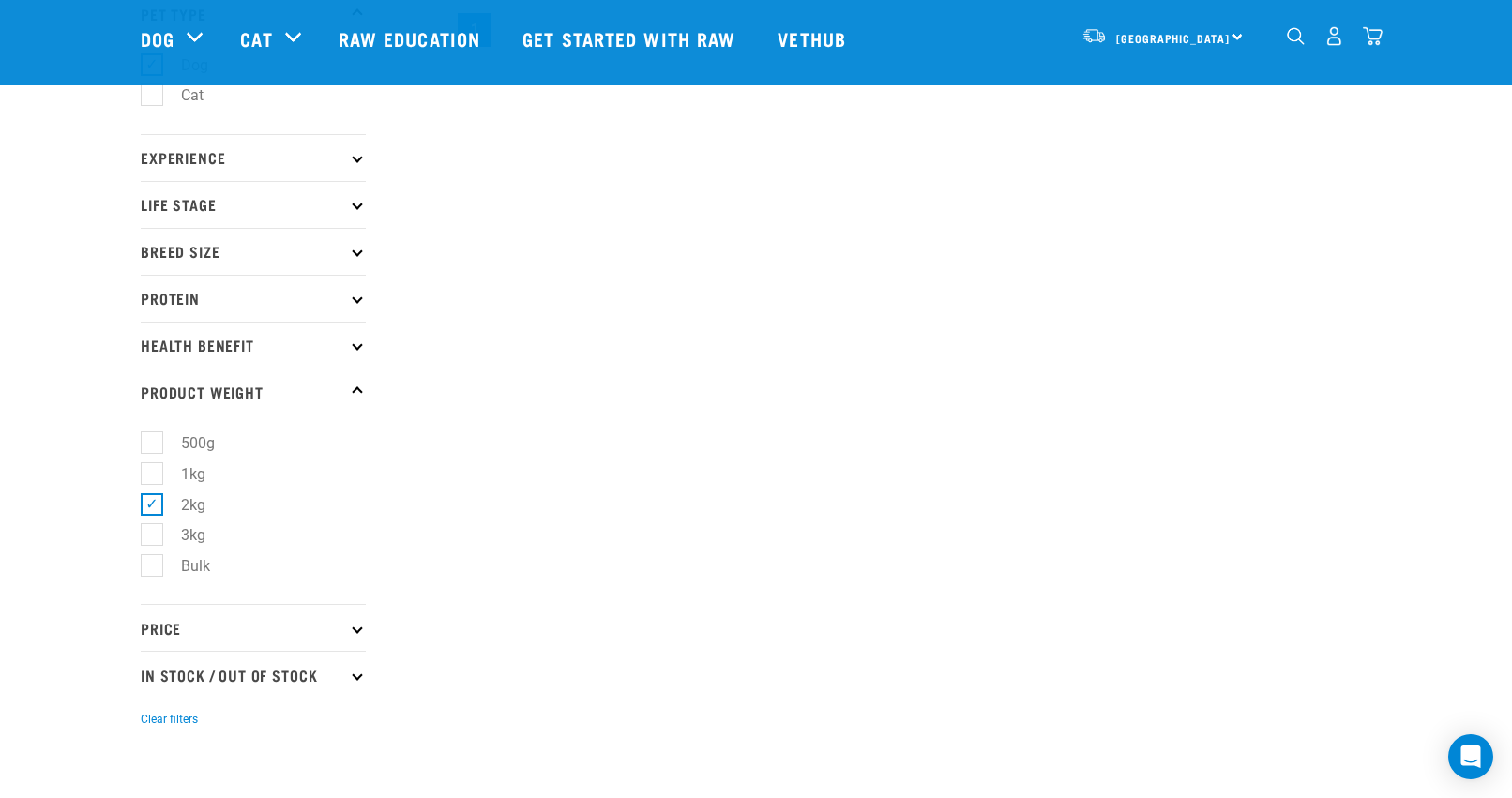
scroll to position [194, 0]
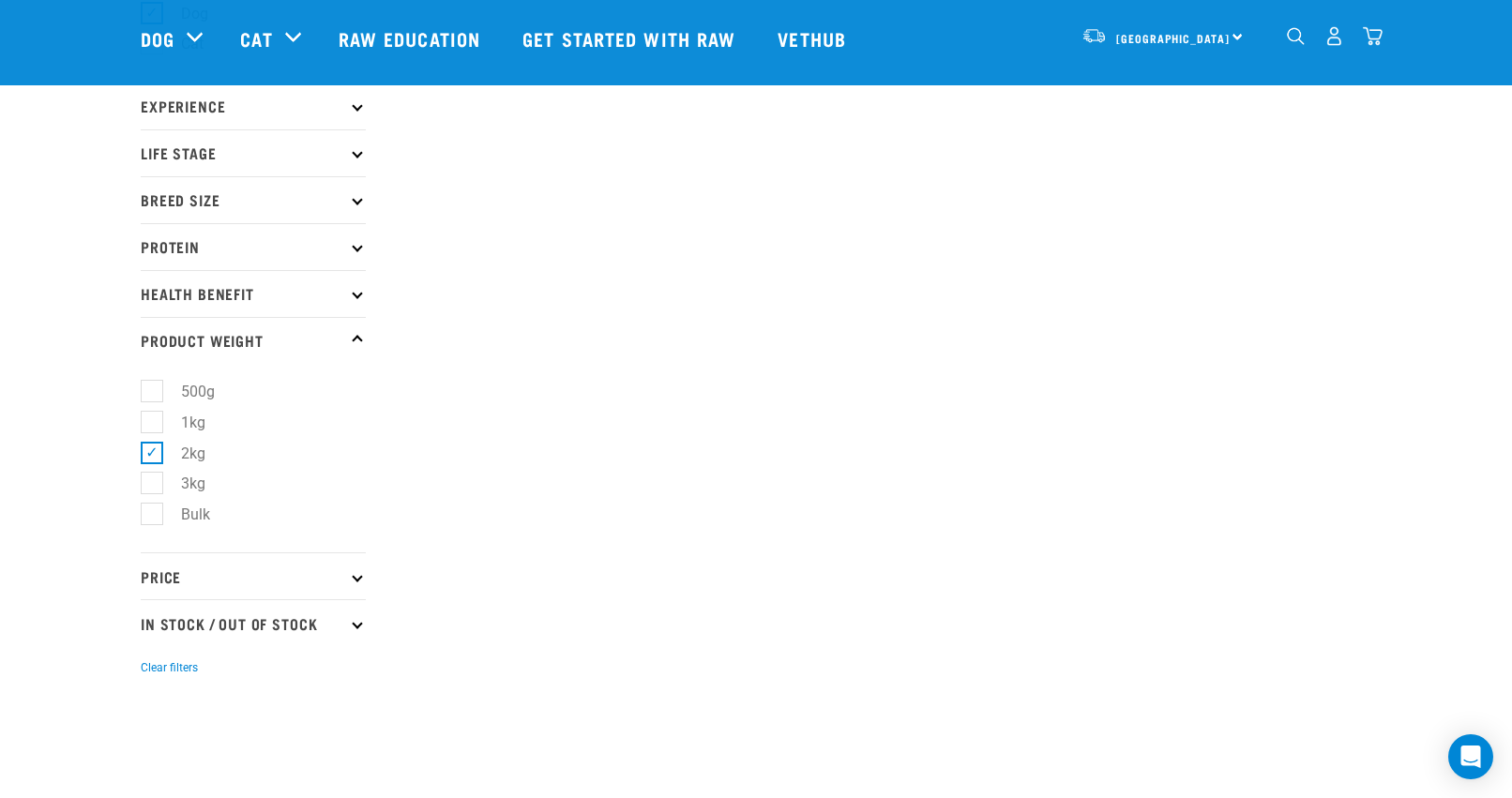
click at [342, 245] on p "Protein" at bounding box center [253, 247] width 225 height 47
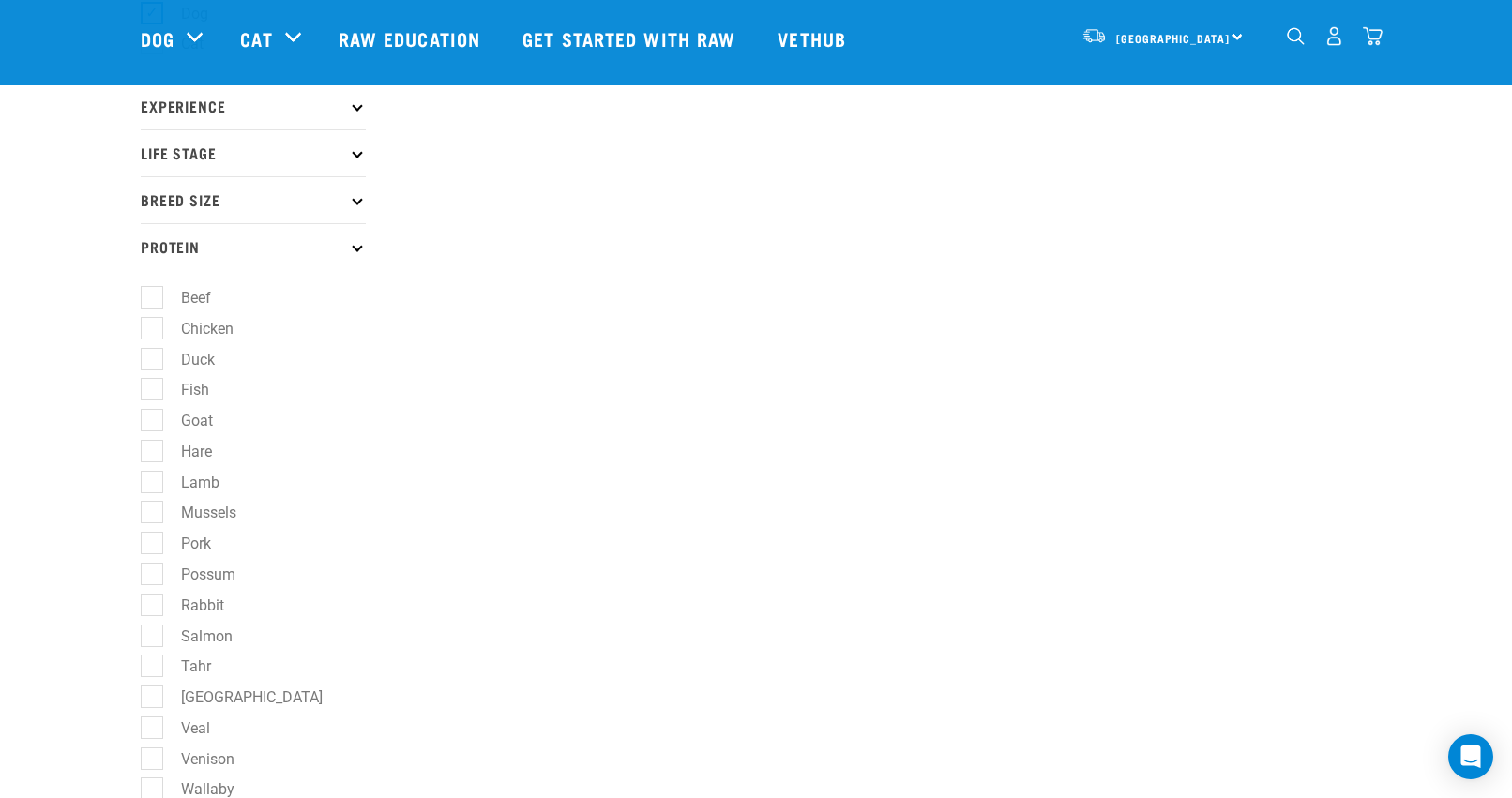
scroll to position [283, 0]
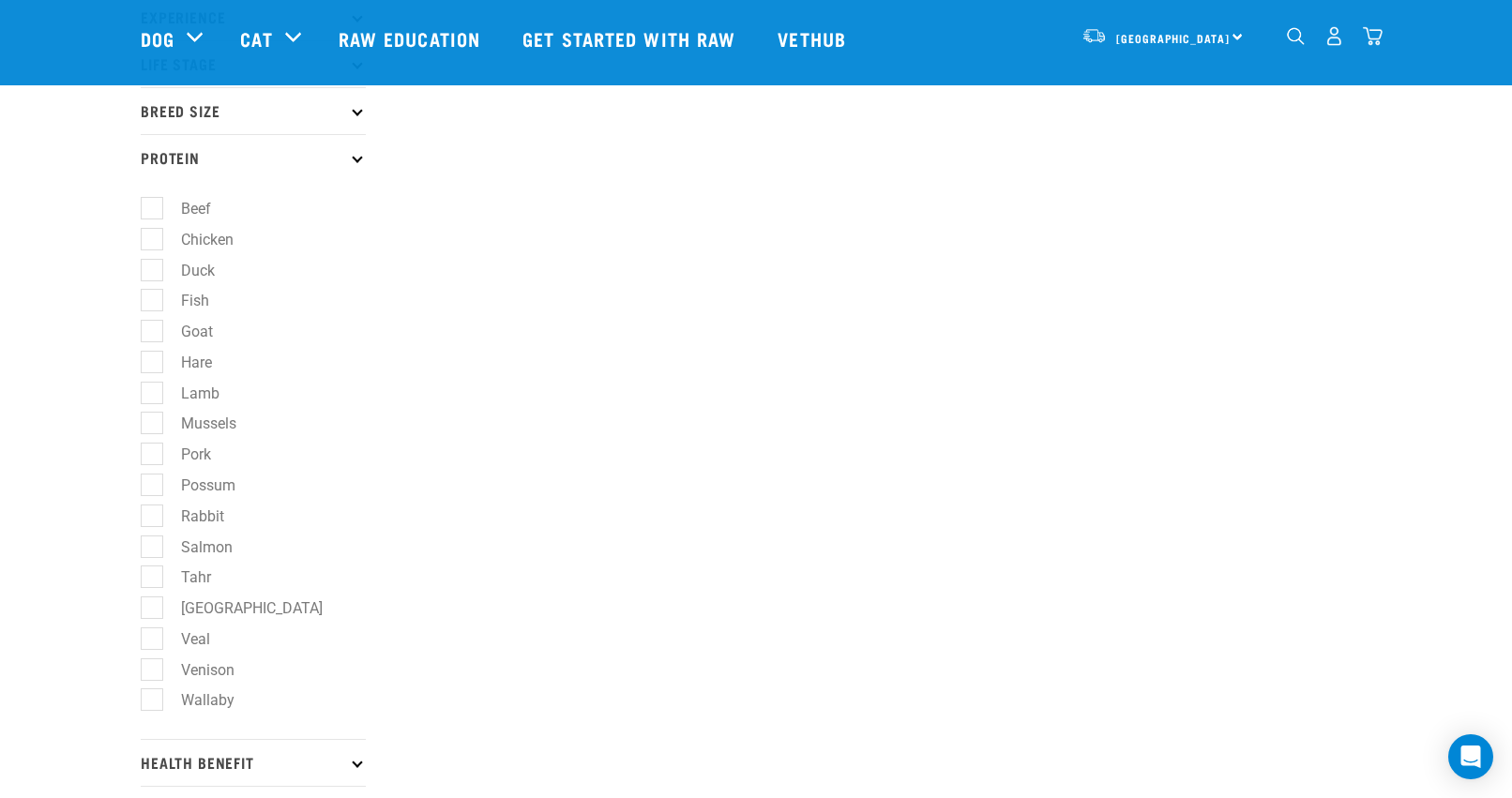
drag, startPoint x: 148, startPoint y: 211, endPoint x: 159, endPoint y: 217, distance: 12.5
click at [151, 211] on label "Beef" at bounding box center [185, 209] width 68 height 23
click at [149, 211] on input "Beef" at bounding box center [147, 206] width 13 height 13
checkbox input "true"
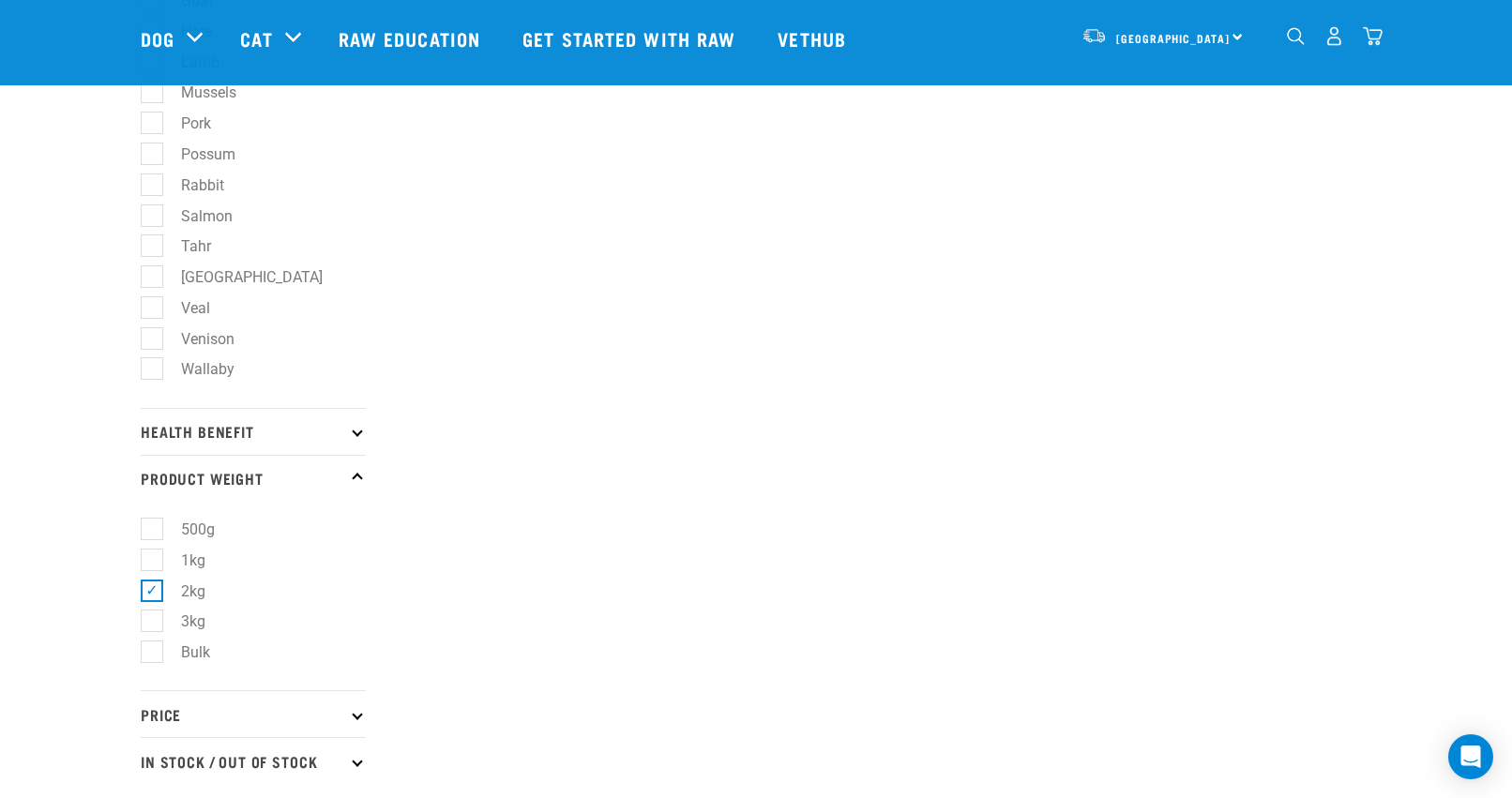
scroll to position [631, 0]
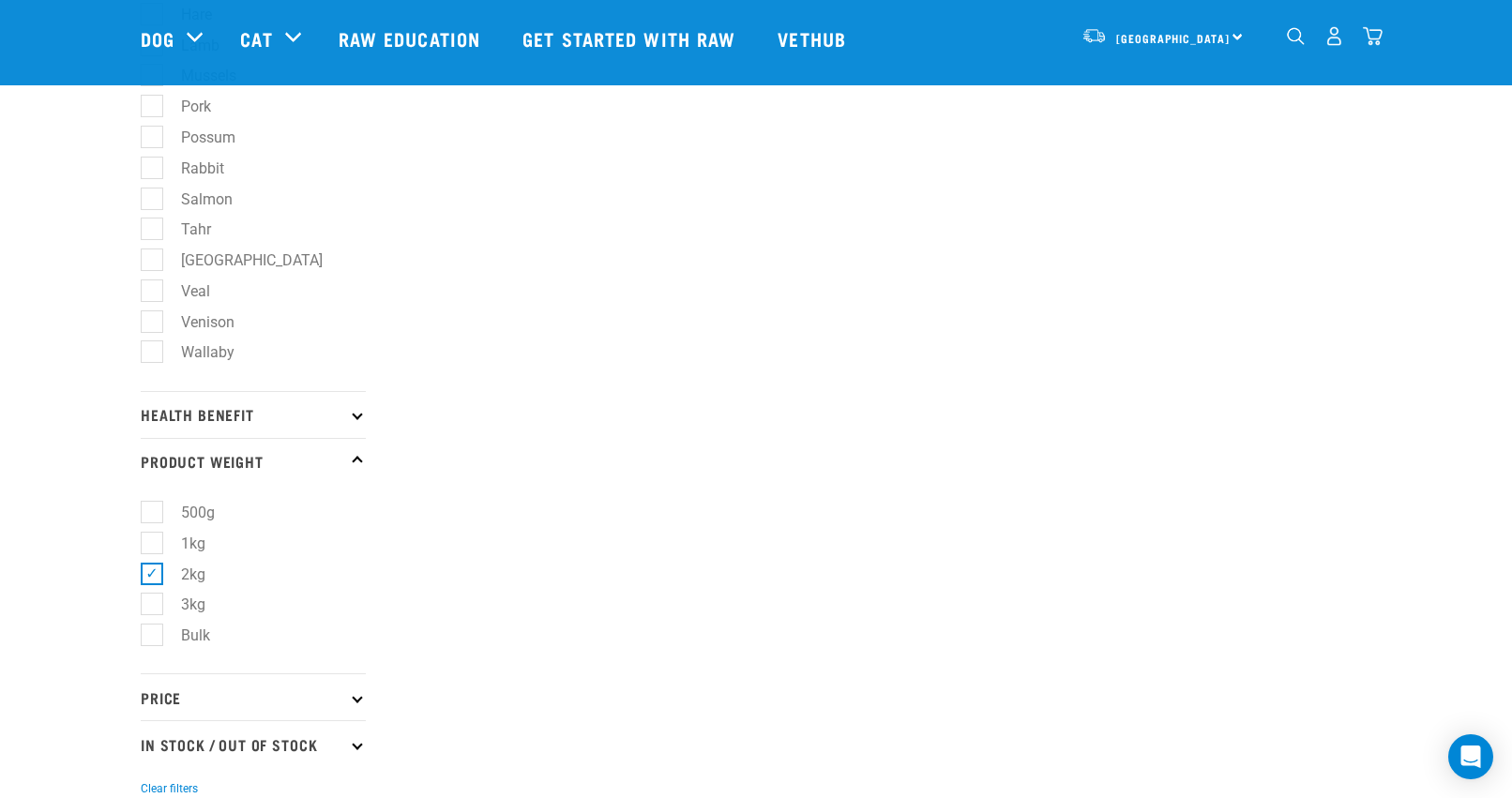
click at [154, 584] on label "2kg" at bounding box center [182, 574] width 62 height 23
click at [152, 577] on input "2kg" at bounding box center [147, 570] width 13 height 13
checkbox input "false"
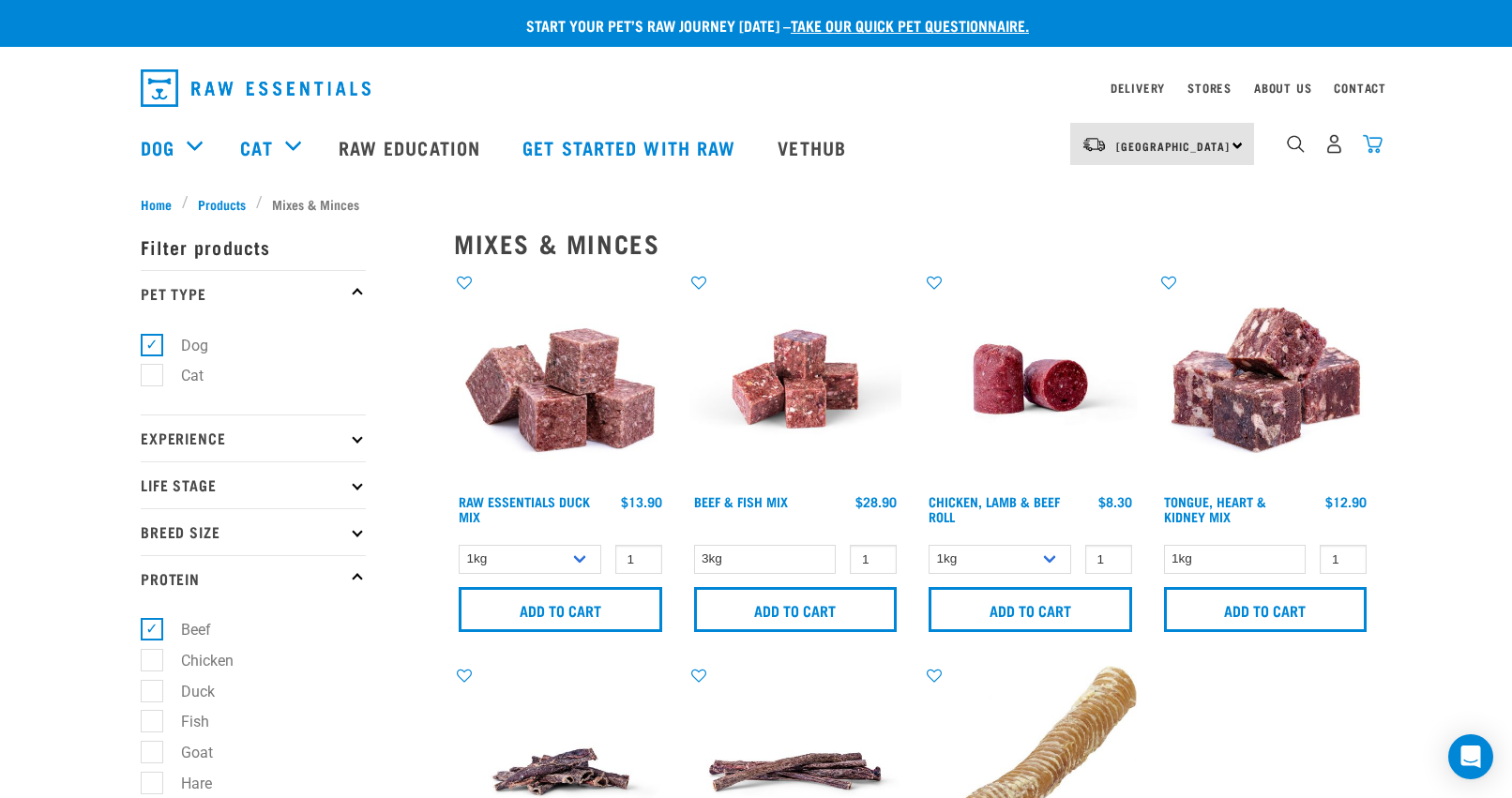
click at [1376, 147] on img "dropdown navigation" at bounding box center [1372, 144] width 19 height 19
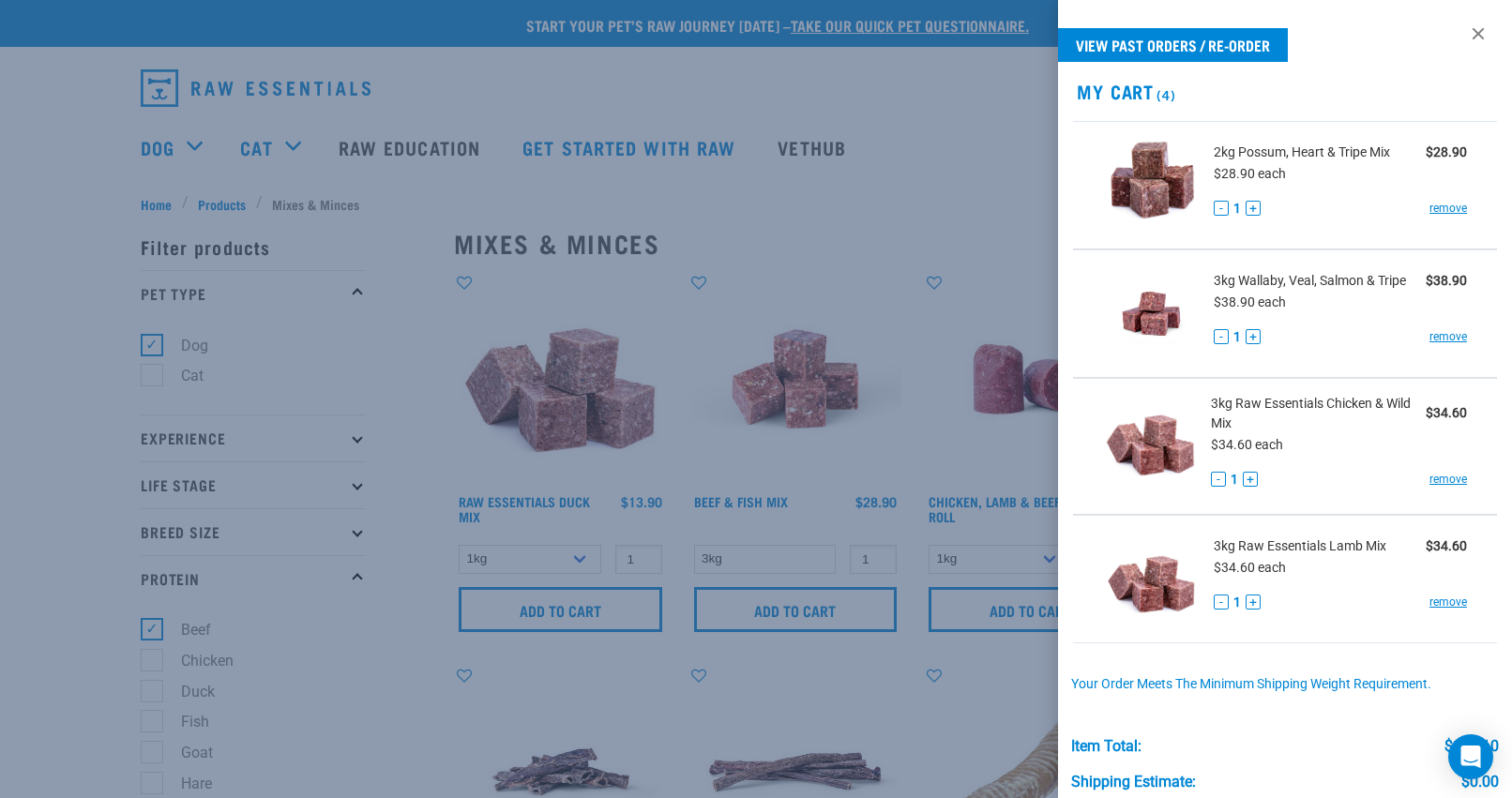
click at [63, 368] on div at bounding box center [756, 399] width 1512 height 798
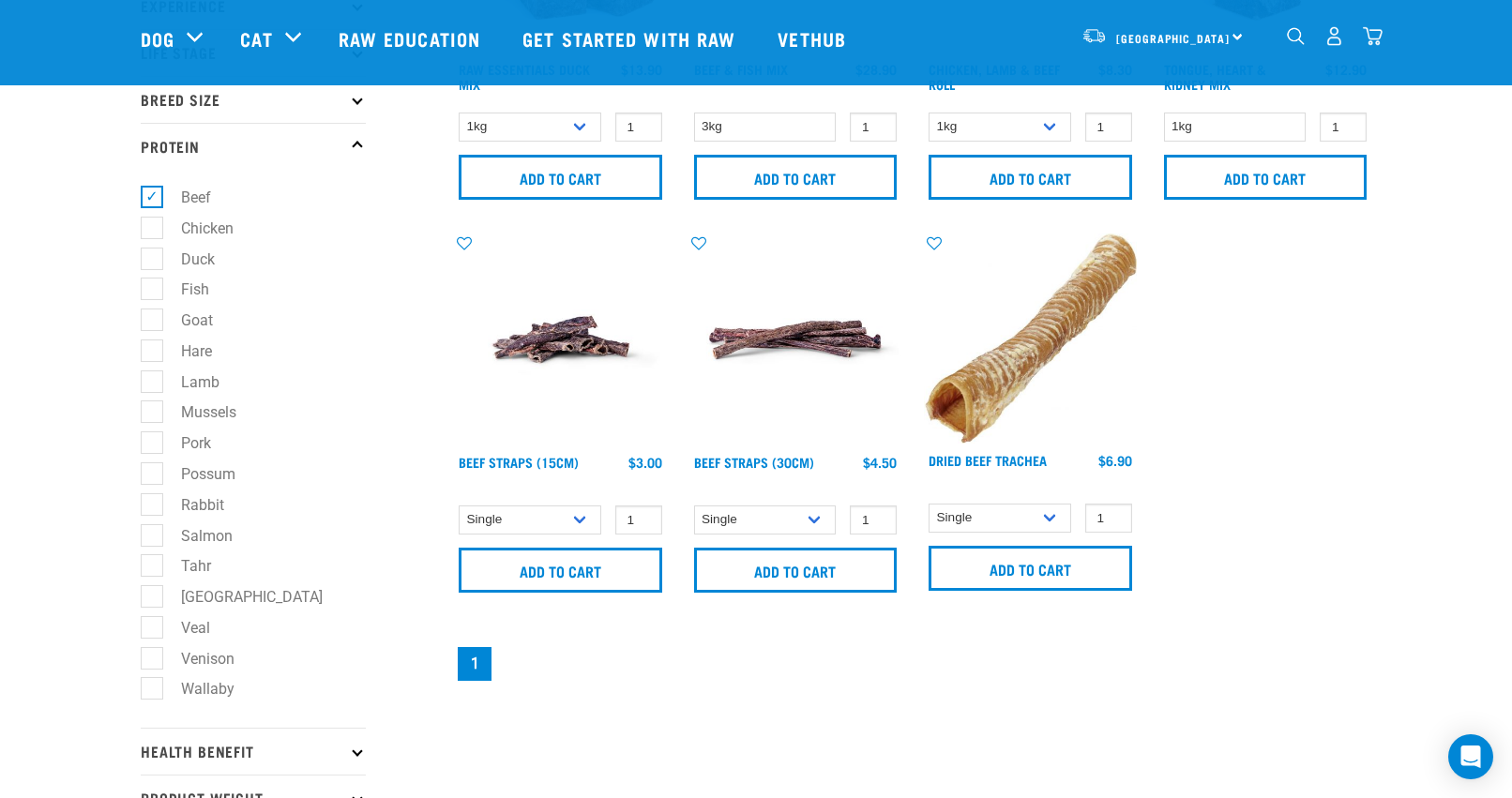
scroll to position [295, 0]
click at [151, 200] on label "Beef" at bounding box center [185, 196] width 68 height 23
click at [151, 200] on input "Beef" at bounding box center [147, 193] width 13 height 13
checkbox input "false"
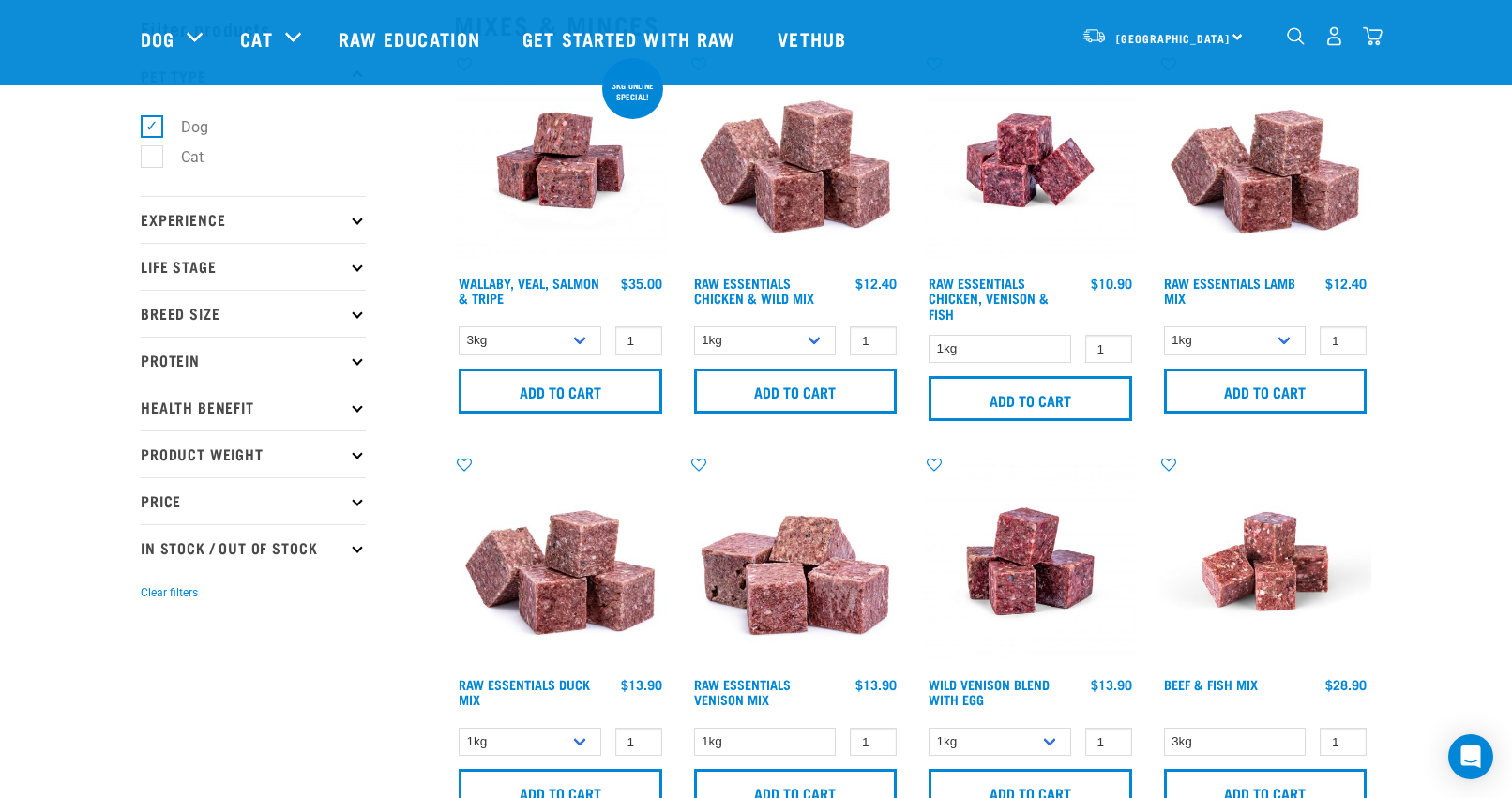
scroll to position [76, 0]
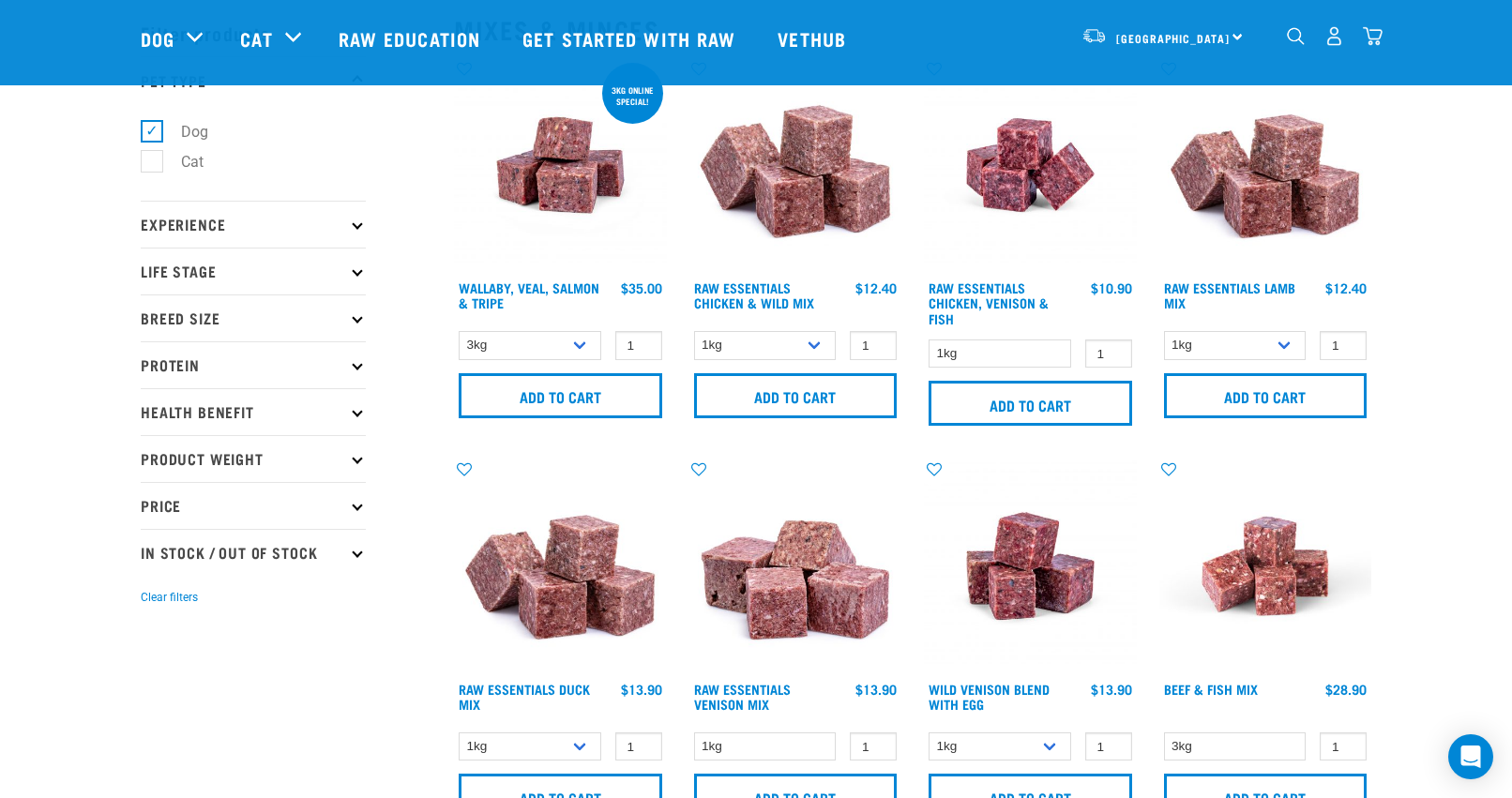
click at [267, 355] on p "Protein" at bounding box center [253, 365] width 225 height 47
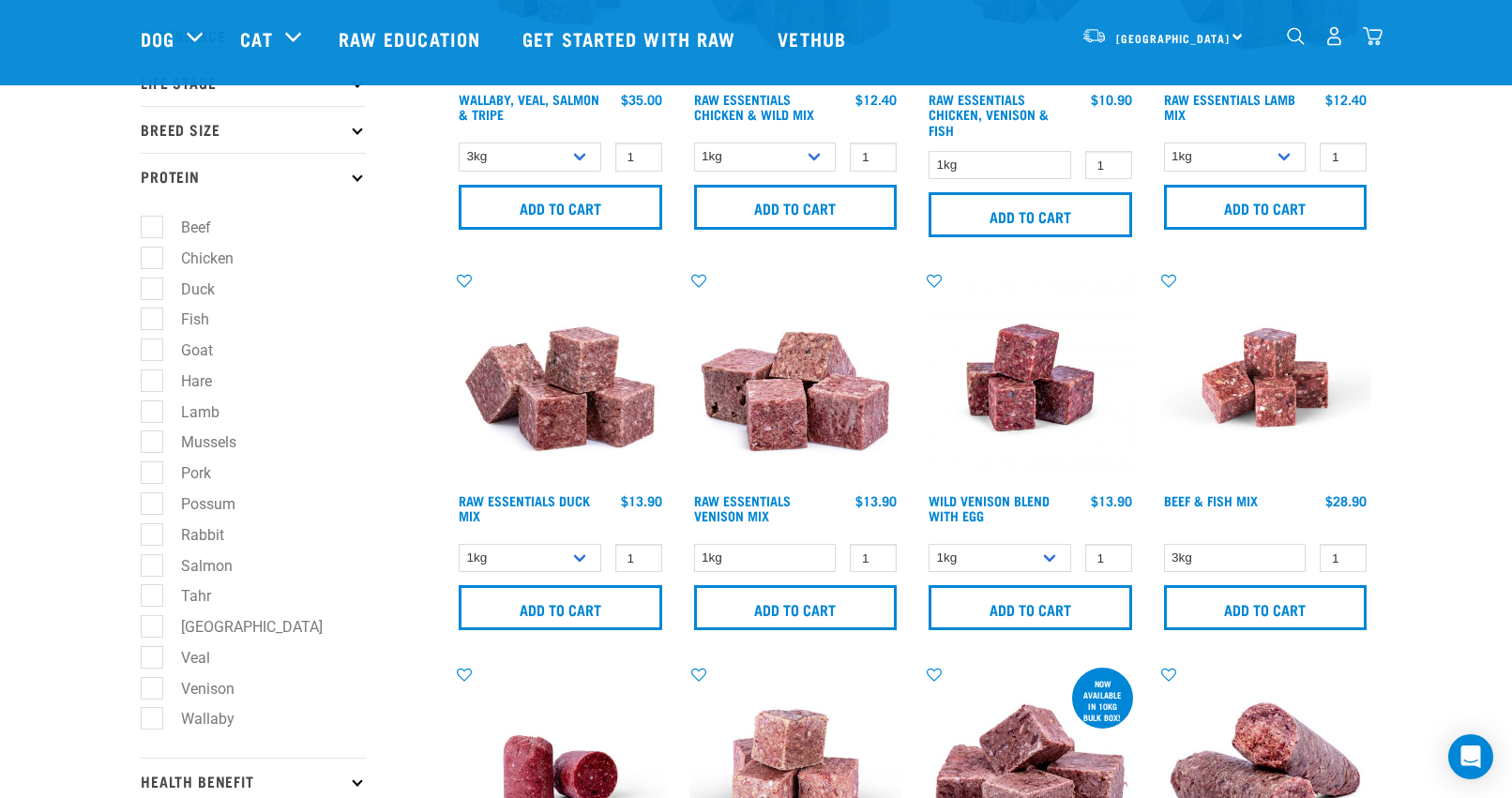
scroll to position [265, 0]
click at [195, 356] on label "Goat" at bounding box center [185, 349] width 69 height 23
click at [152, 352] on input "Goat" at bounding box center [147, 347] width 13 height 13
checkbox input "true"
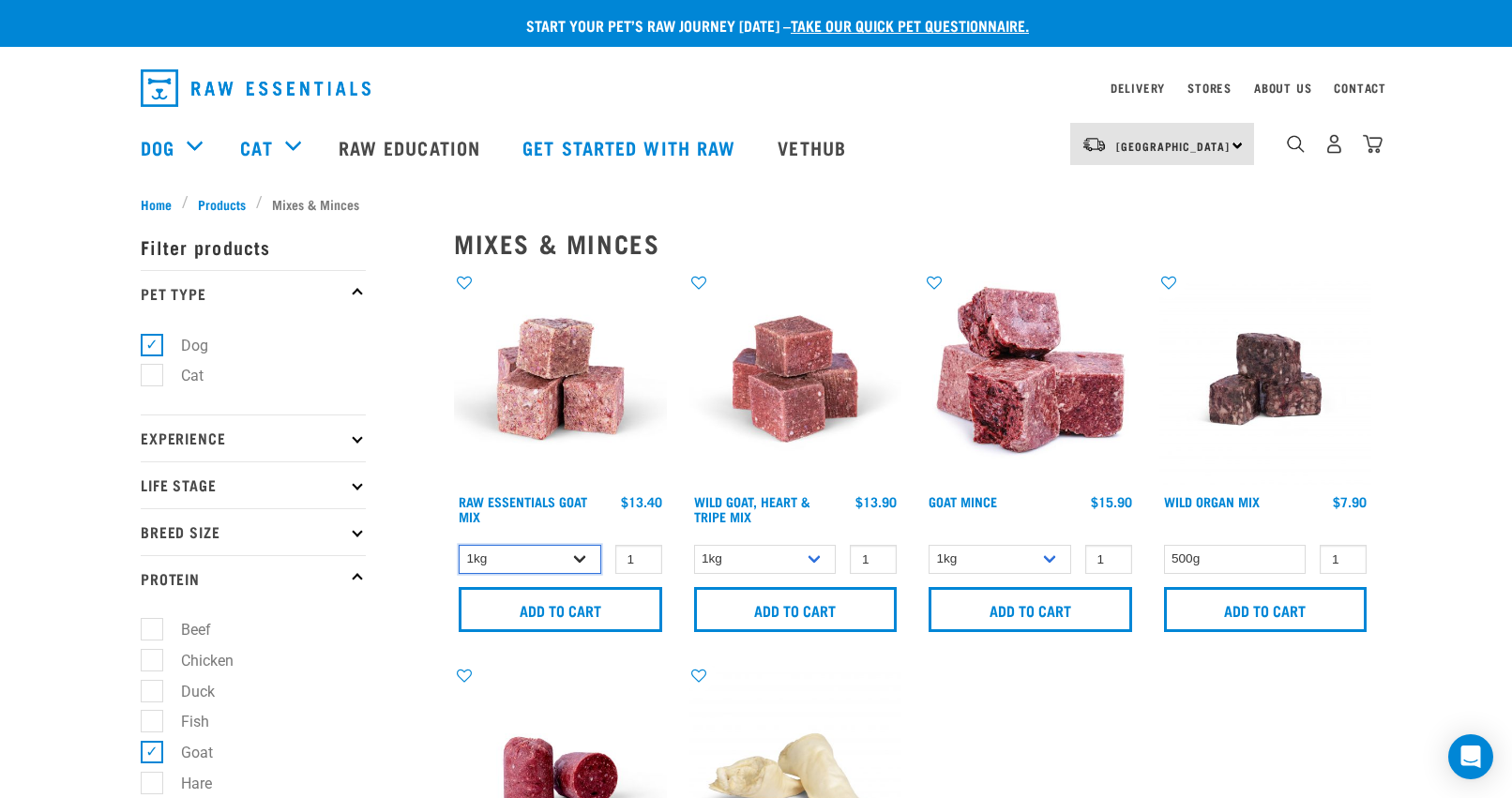
click at [566, 552] on select "1kg 3kg" at bounding box center [529, 559] width 143 height 29
select select "337219"
click at [458, 545] on select "1kg 3kg" at bounding box center [529, 559] width 143 height 29
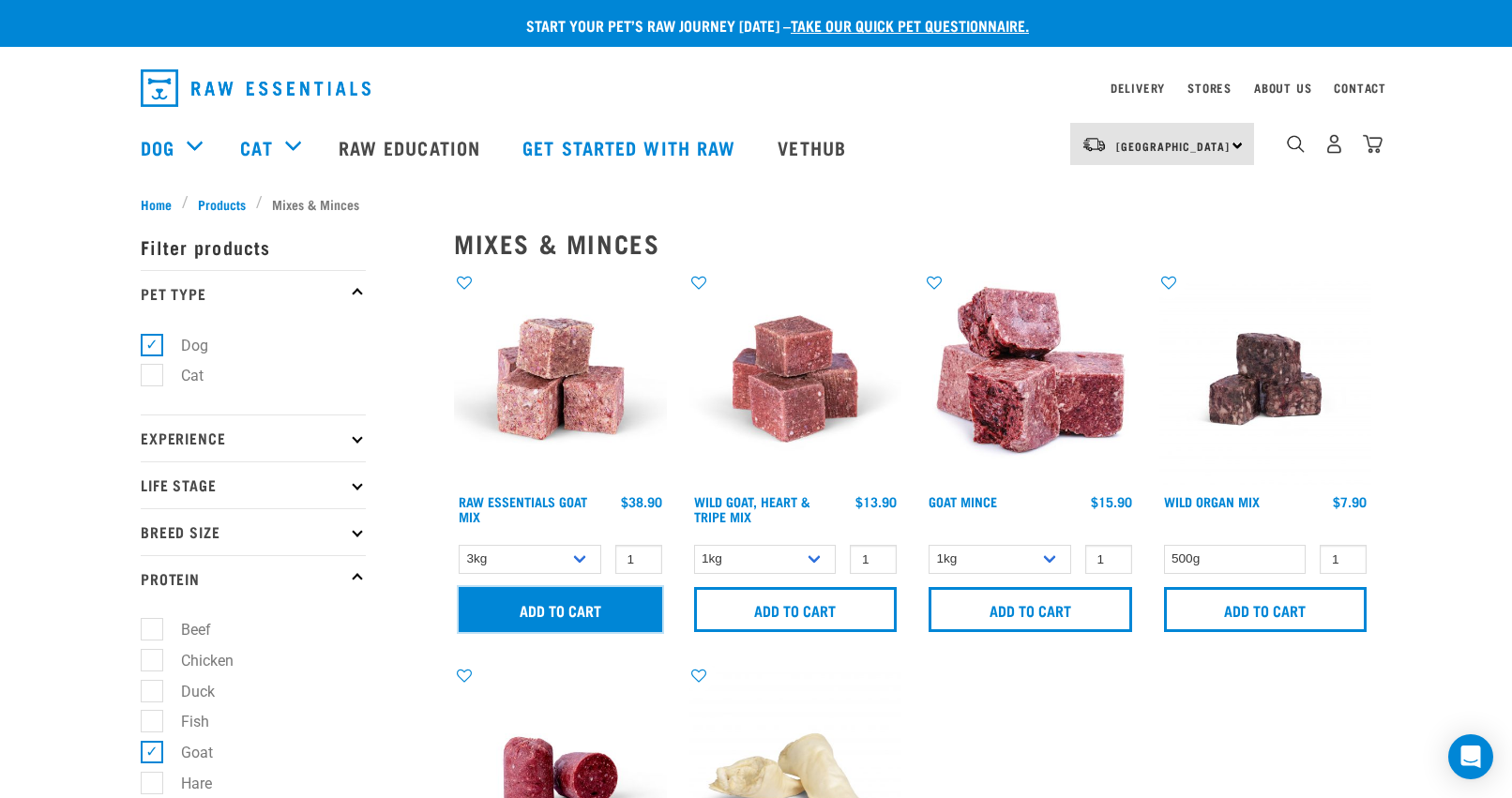
click at [569, 608] on input "Add to cart" at bounding box center [560, 610] width 204 height 45
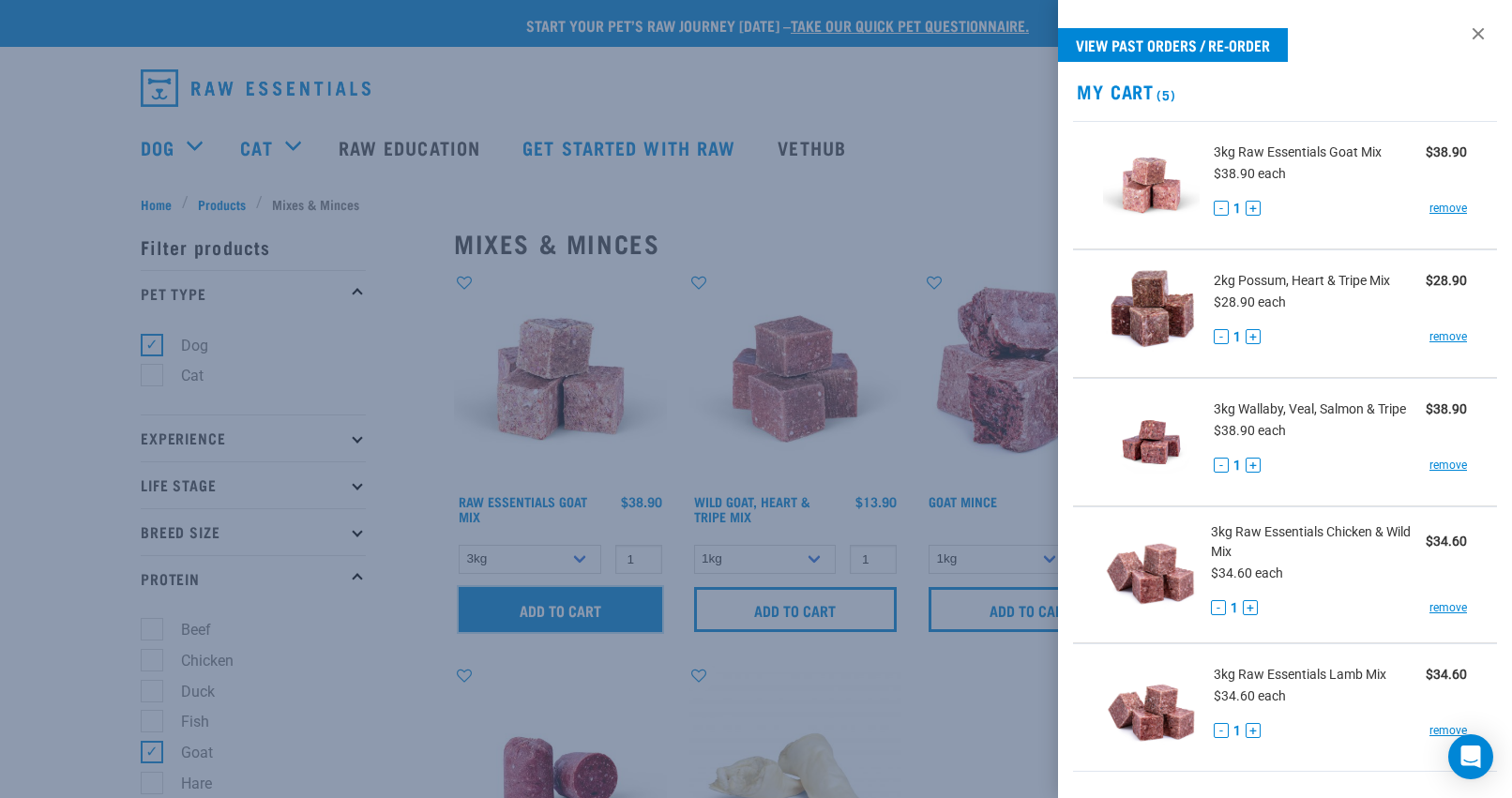
scroll to position [307, 0]
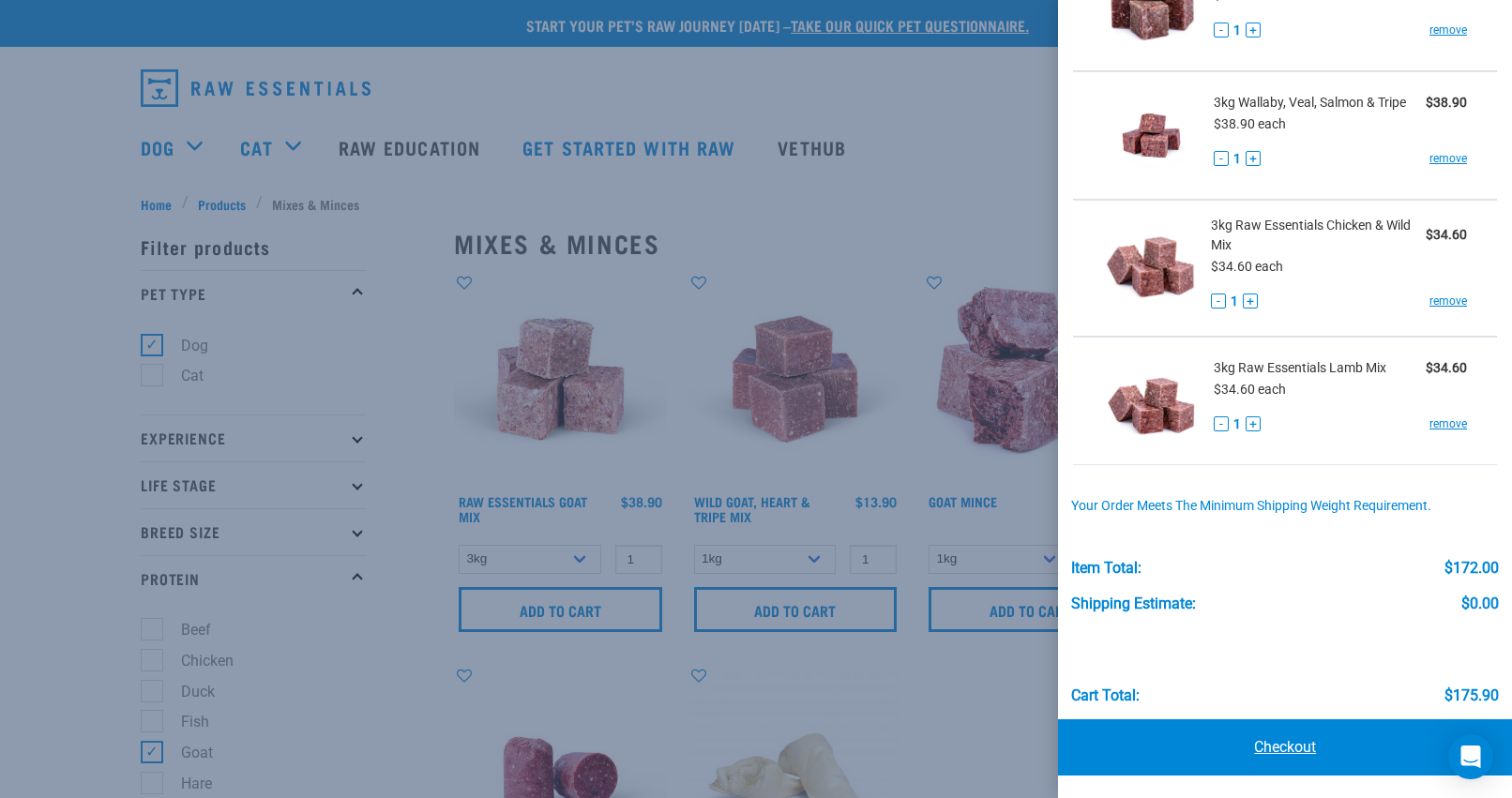
click at [1308, 760] on link "Checkout" at bounding box center [1284, 748] width 454 height 56
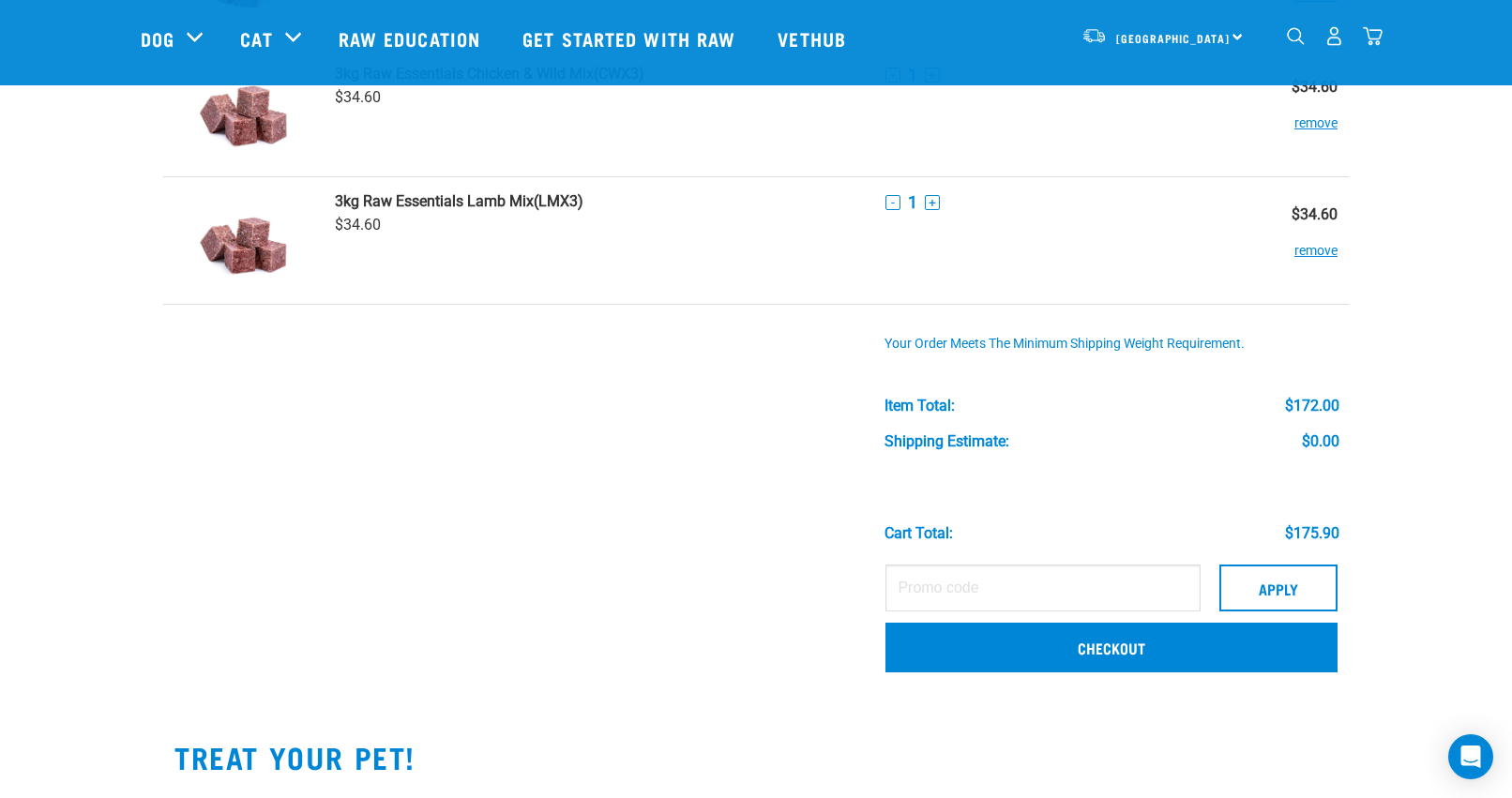
scroll to position [500, 0]
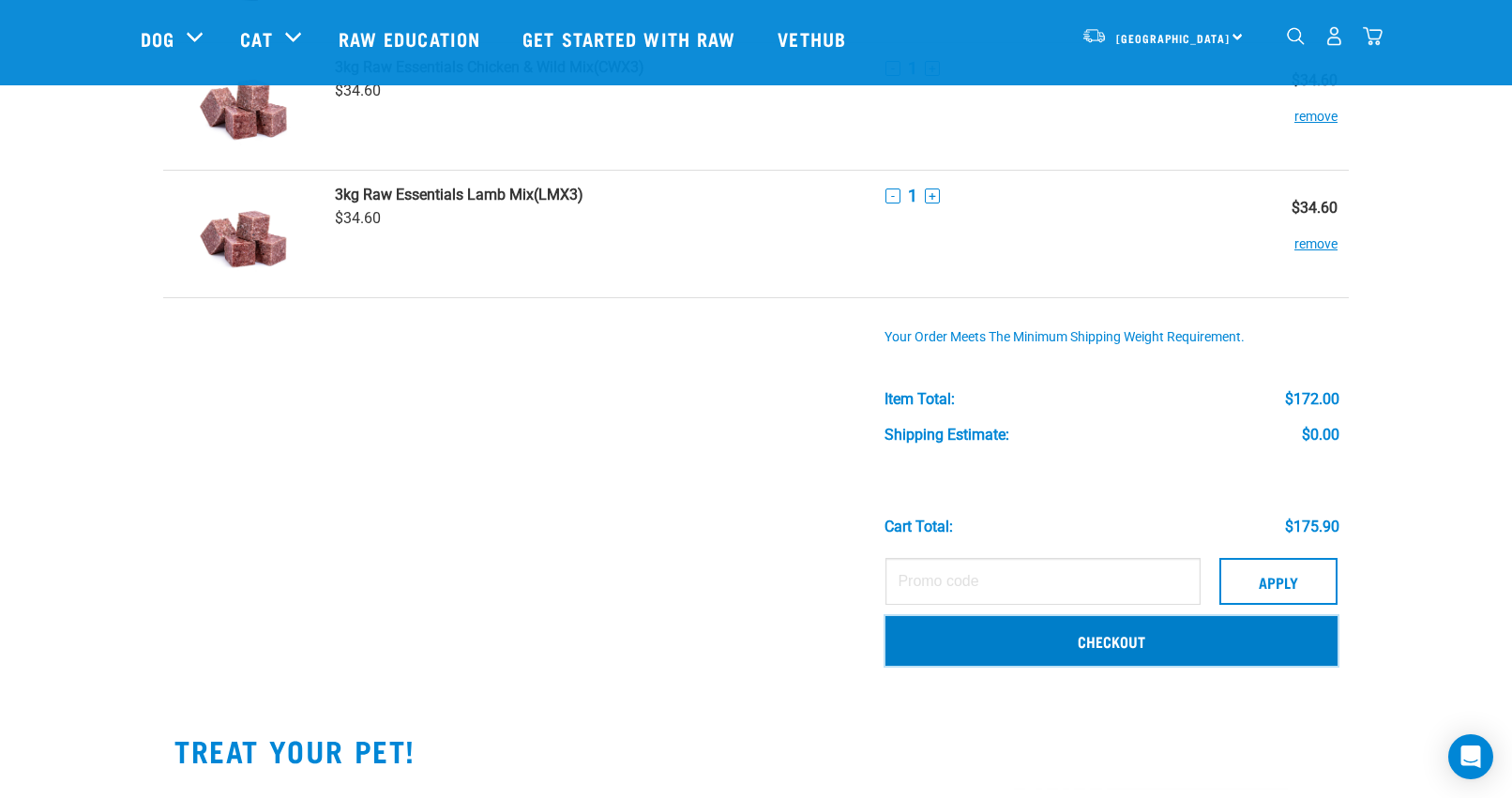
click at [1125, 647] on link "Checkout" at bounding box center [1111, 640] width 452 height 49
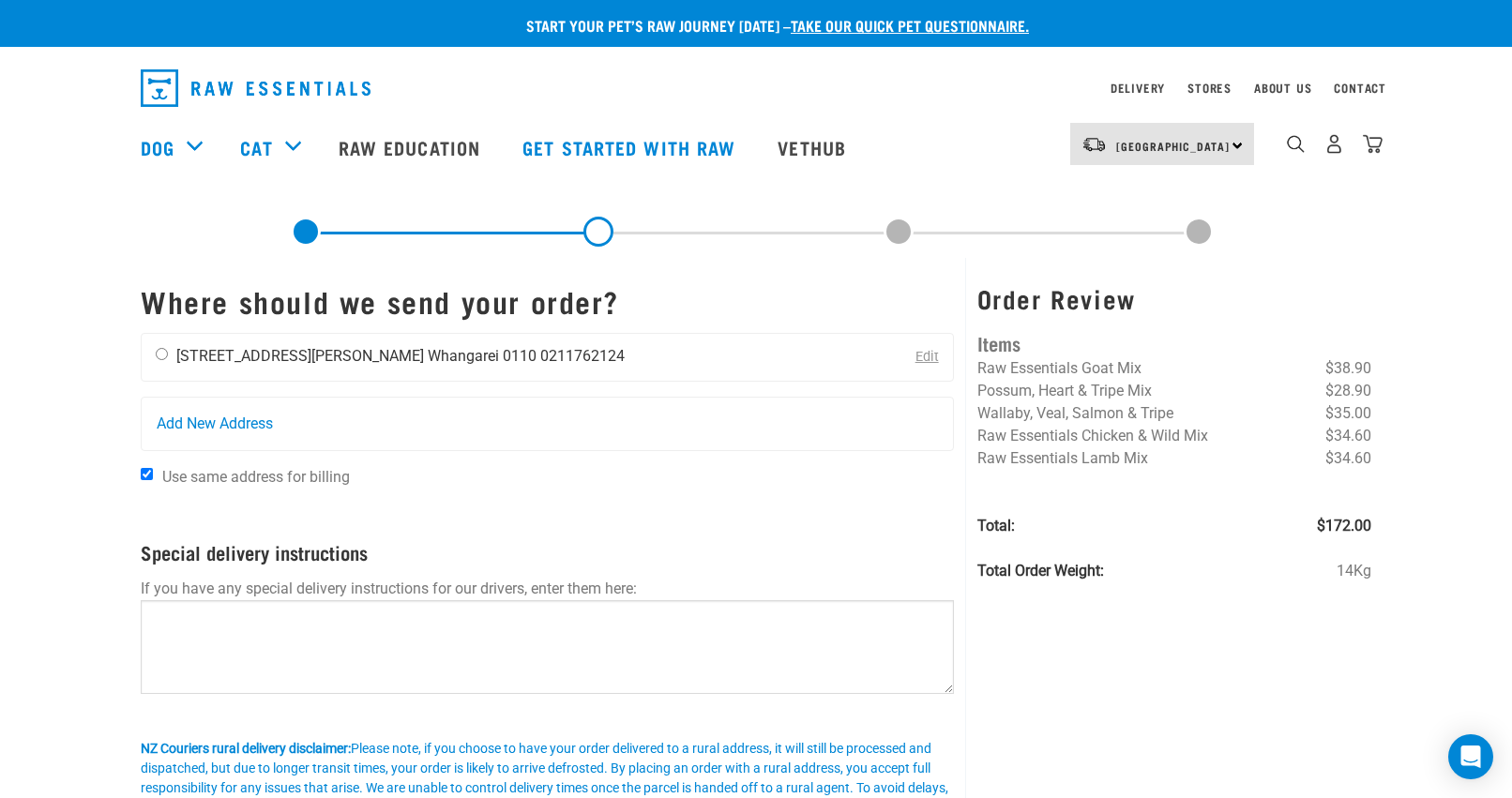
click at [218, 351] on li "[STREET_ADDRESS][PERSON_NAME]" at bounding box center [300, 355] width 248 height 17
click at [205, 358] on li "[STREET_ADDRESS][PERSON_NAME]" at bounding box center [300, 355] width 248 height 17
click at [162, 356] on input "radio" at bounding box center [161, 353] width 13 height 13
radio input "true"
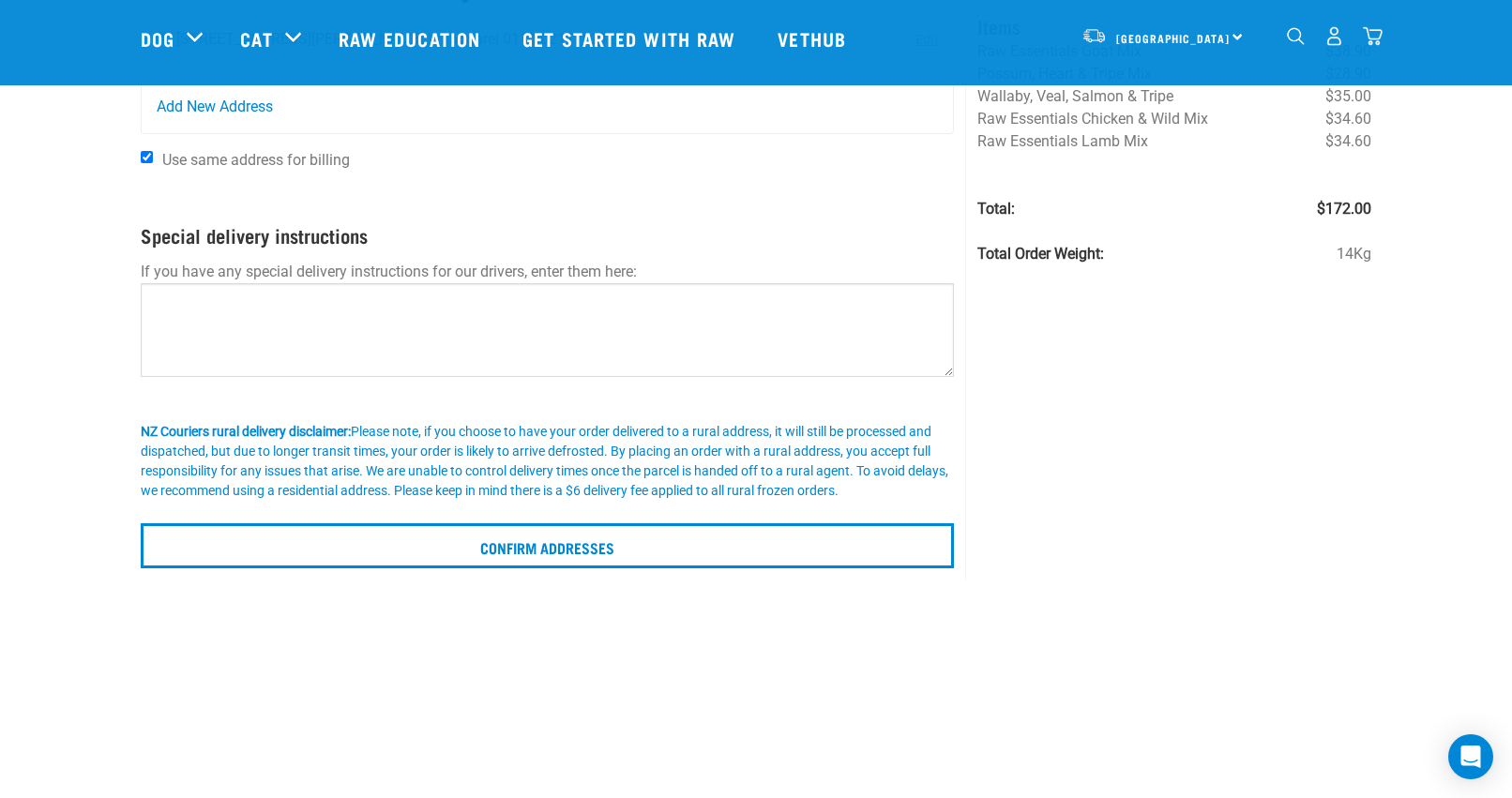
scroll to position [183, 0]
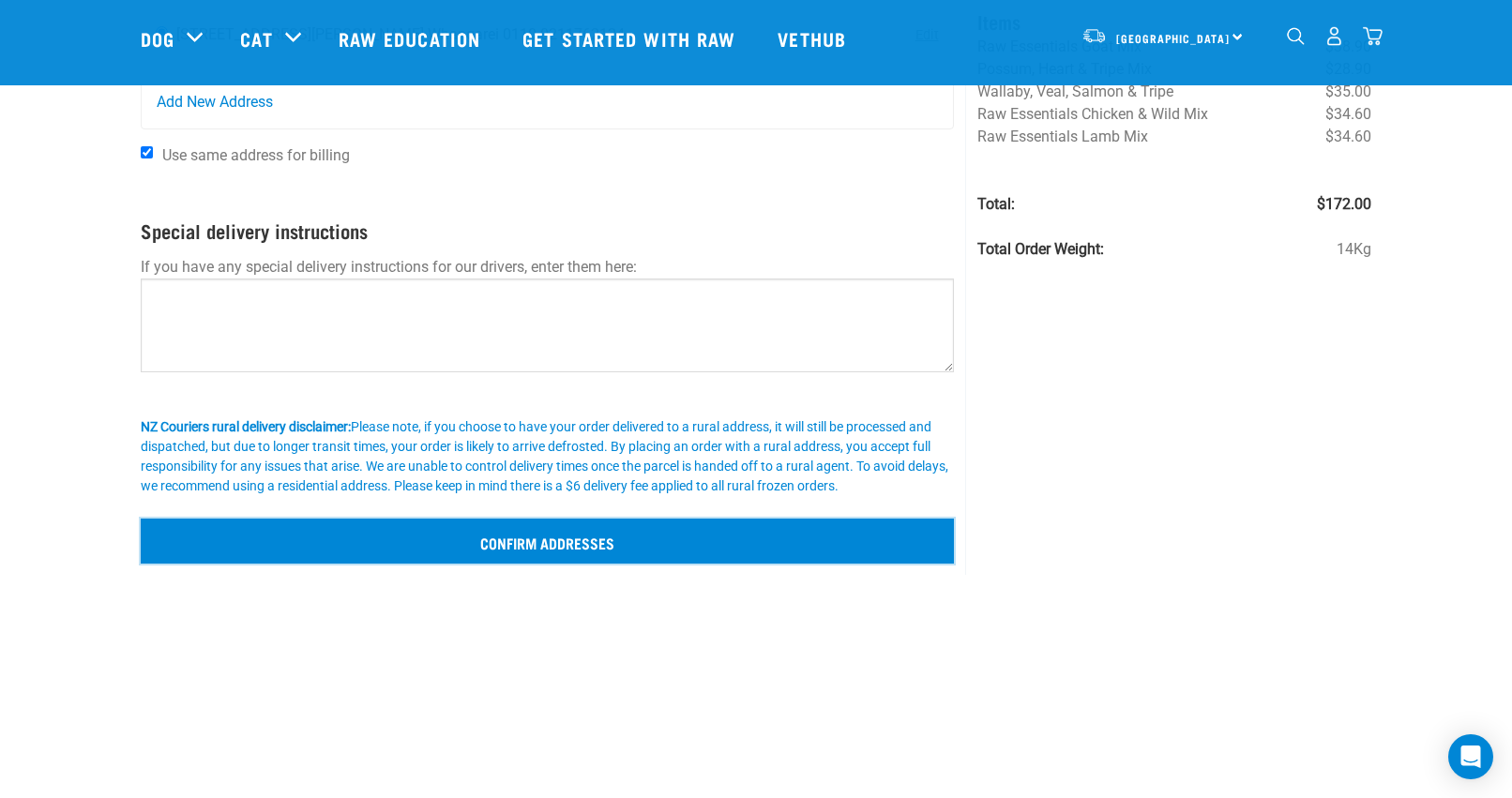
click at [588, 538] on input "Confirm addresses" at bounding box center [547, 541] width 813 height 45
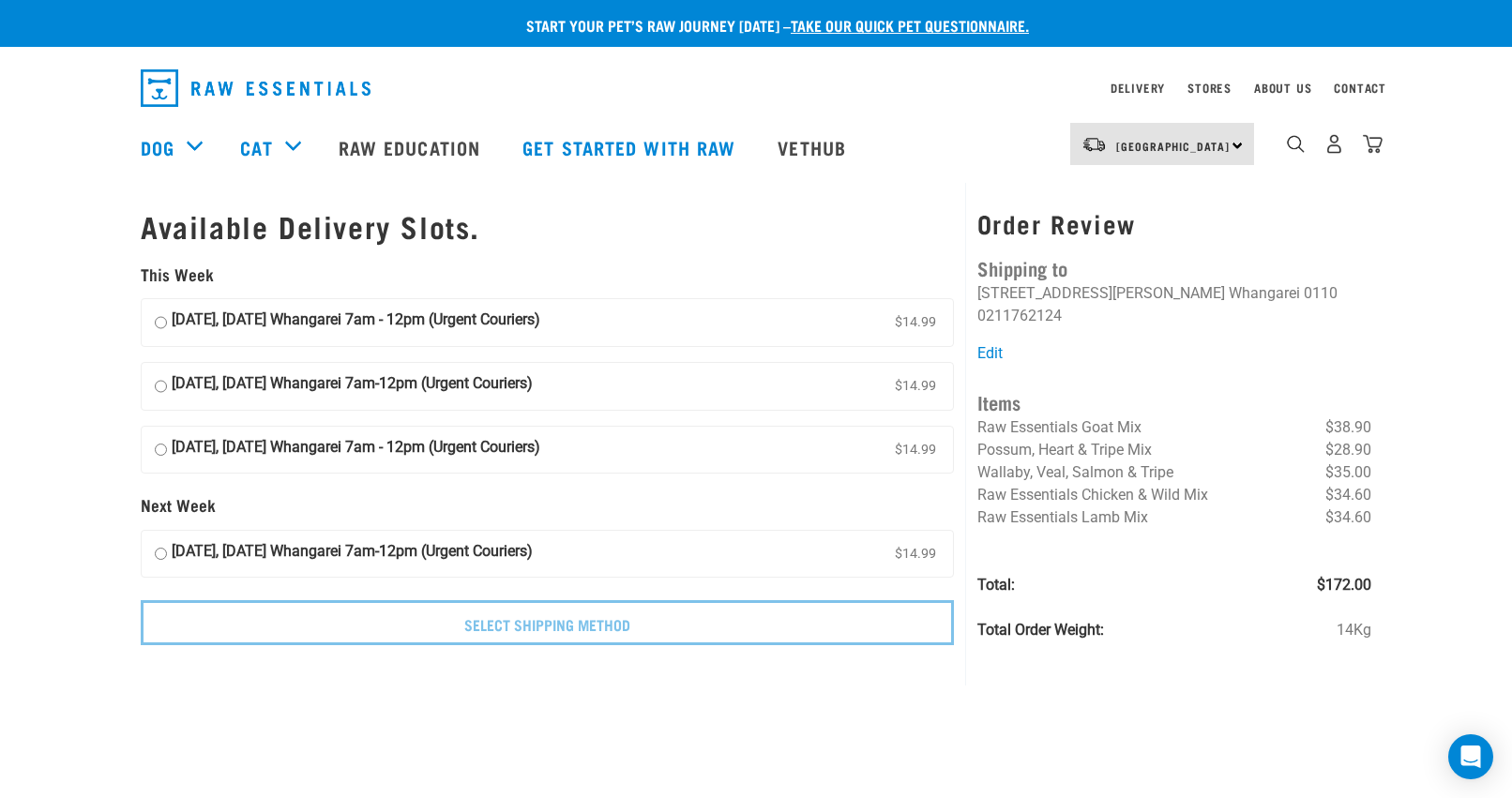
click at [226, 320] on strong "24 September, Wednesday Whangarei 7am - 12pm (Urgent Couriers)" at bounding box center [356, 322] width 369 height 28
click at [167, 320] on input "24 September, Wednesday Whangarei 7am - 12pm (Urgent Couriers) $14.99" at bounding box center [160, 322] width 13 height 28
radio input "true"
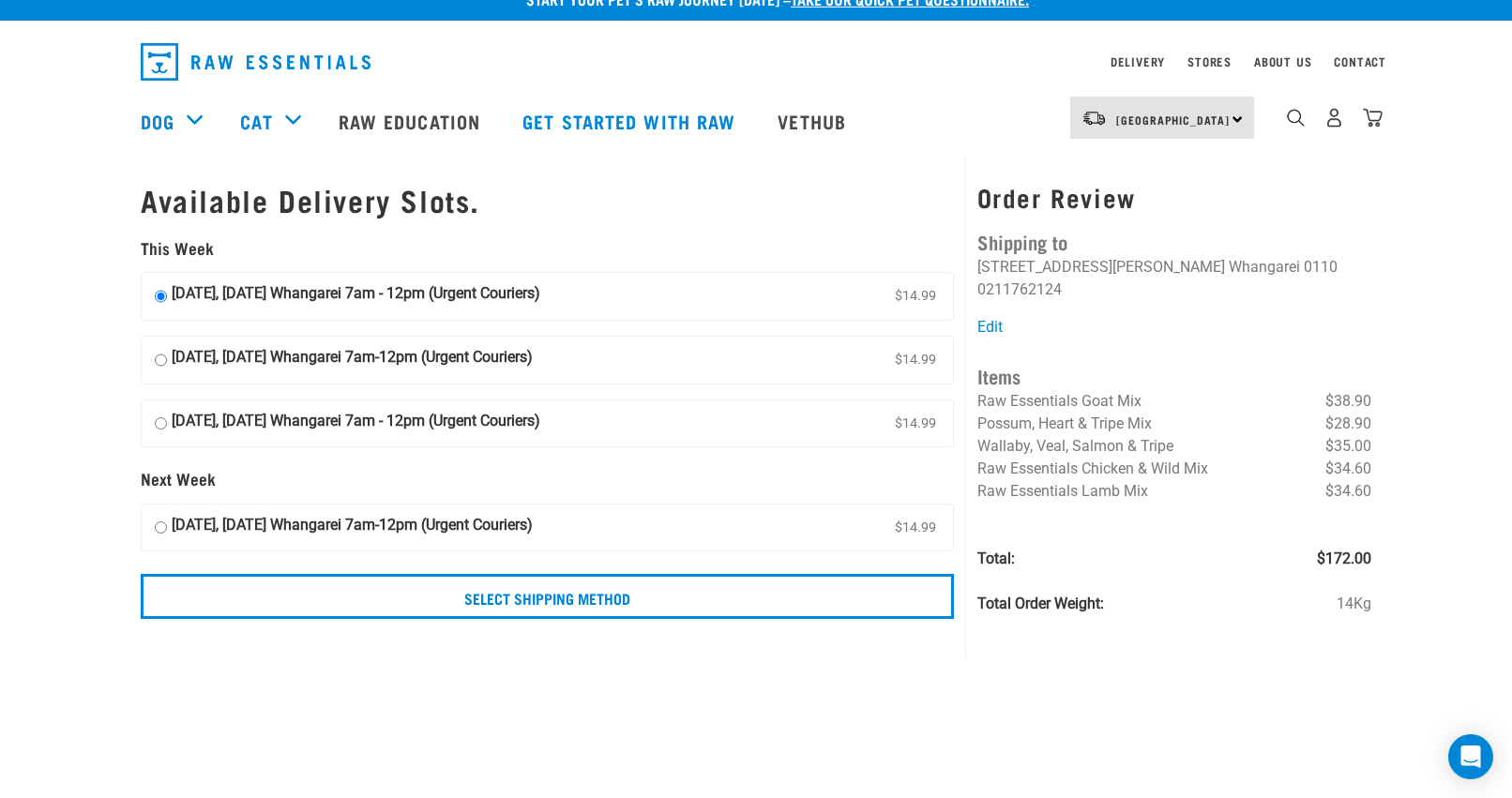
scroll to position [46, 0]
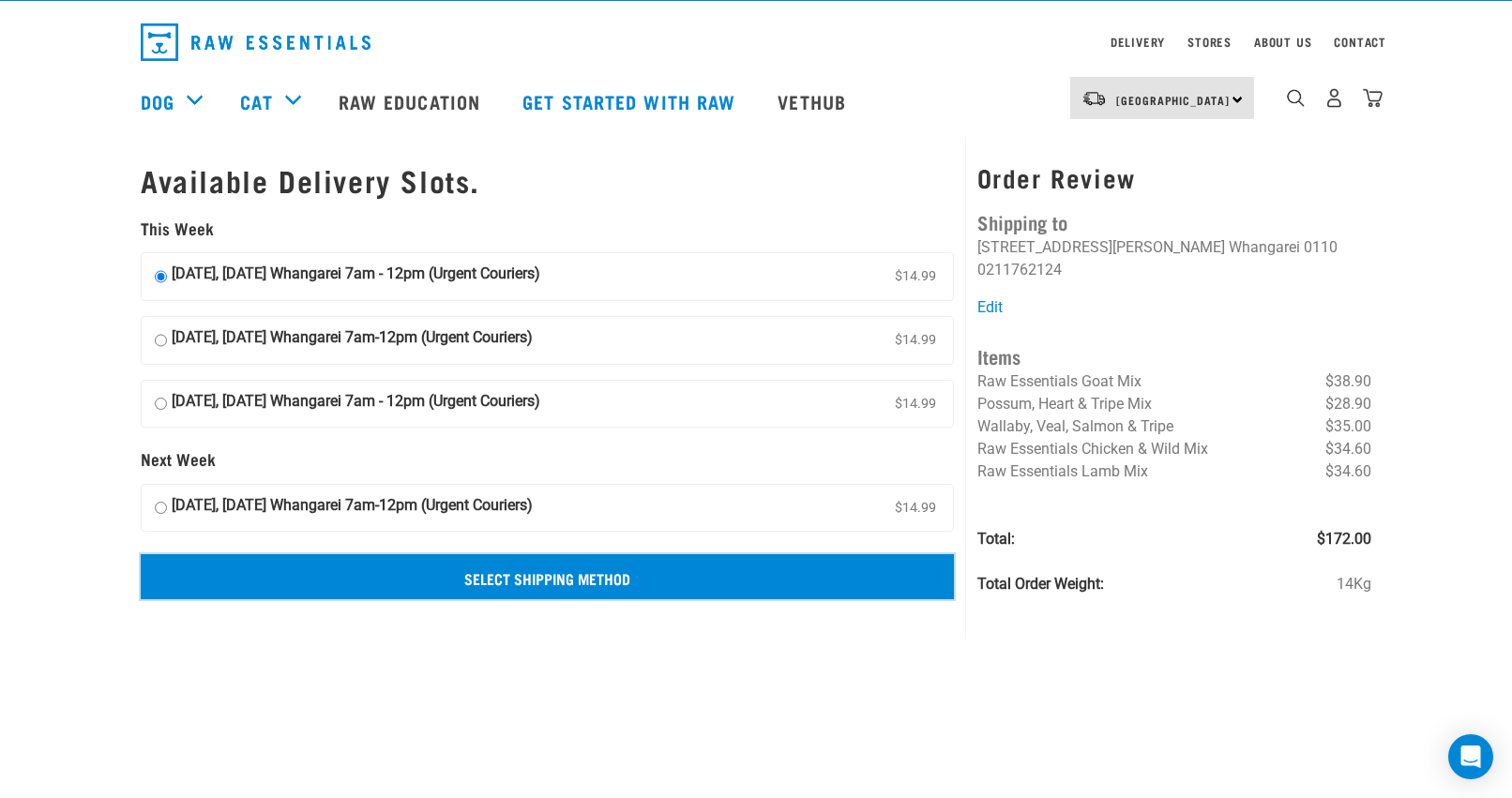
click at [606, 573] on input "Select Shipping Method" at bounding box center [547, 577] width 813 height 45
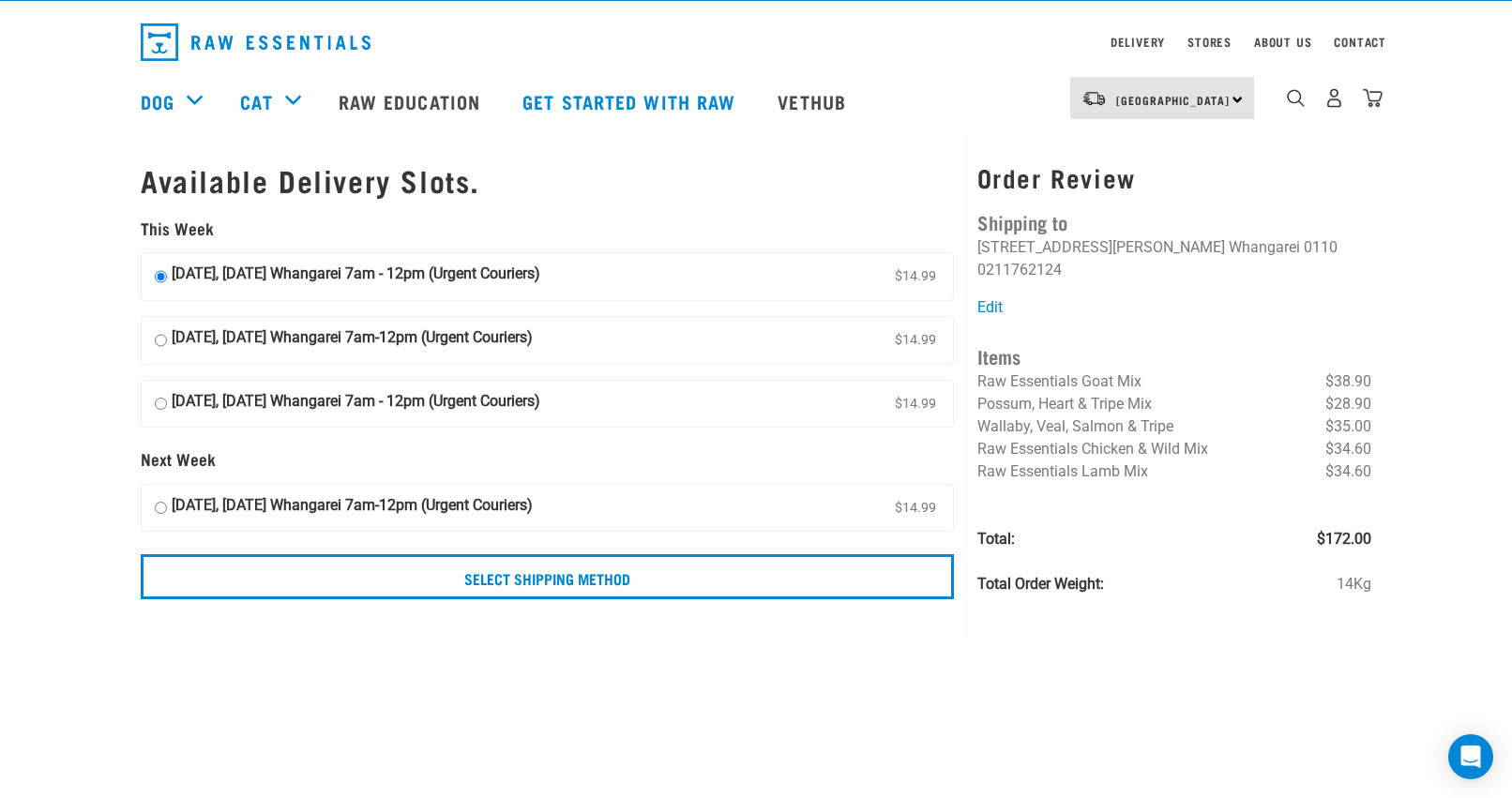
click at [161, 508] on input "30 September, Tuesday Whangarei 7am-12pm (Urgent Couriers) $14.99" at bounding box center [160, 508] width 13 height 28
radio input "true"
click at [159, 279] on input "24 September, Wednesday Whangarei 7am - 12pm (Urgent Couriers) $14.99" at bounding box center [160, 276] width 13 height 28
radio input "true"
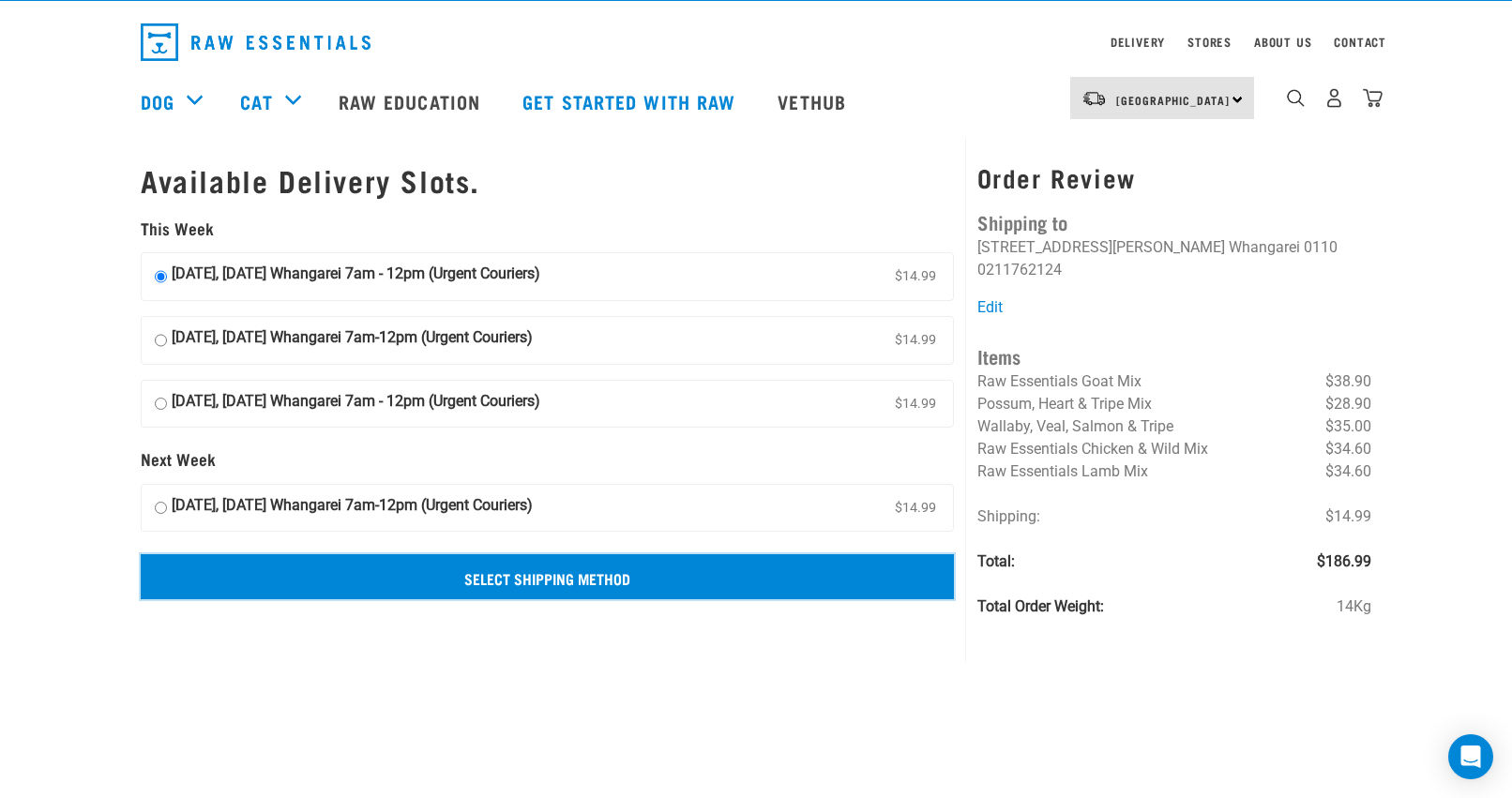
click at [484, 573] on input "Select Shipping Method" at bounding box center [547, 577] width 813 height 45
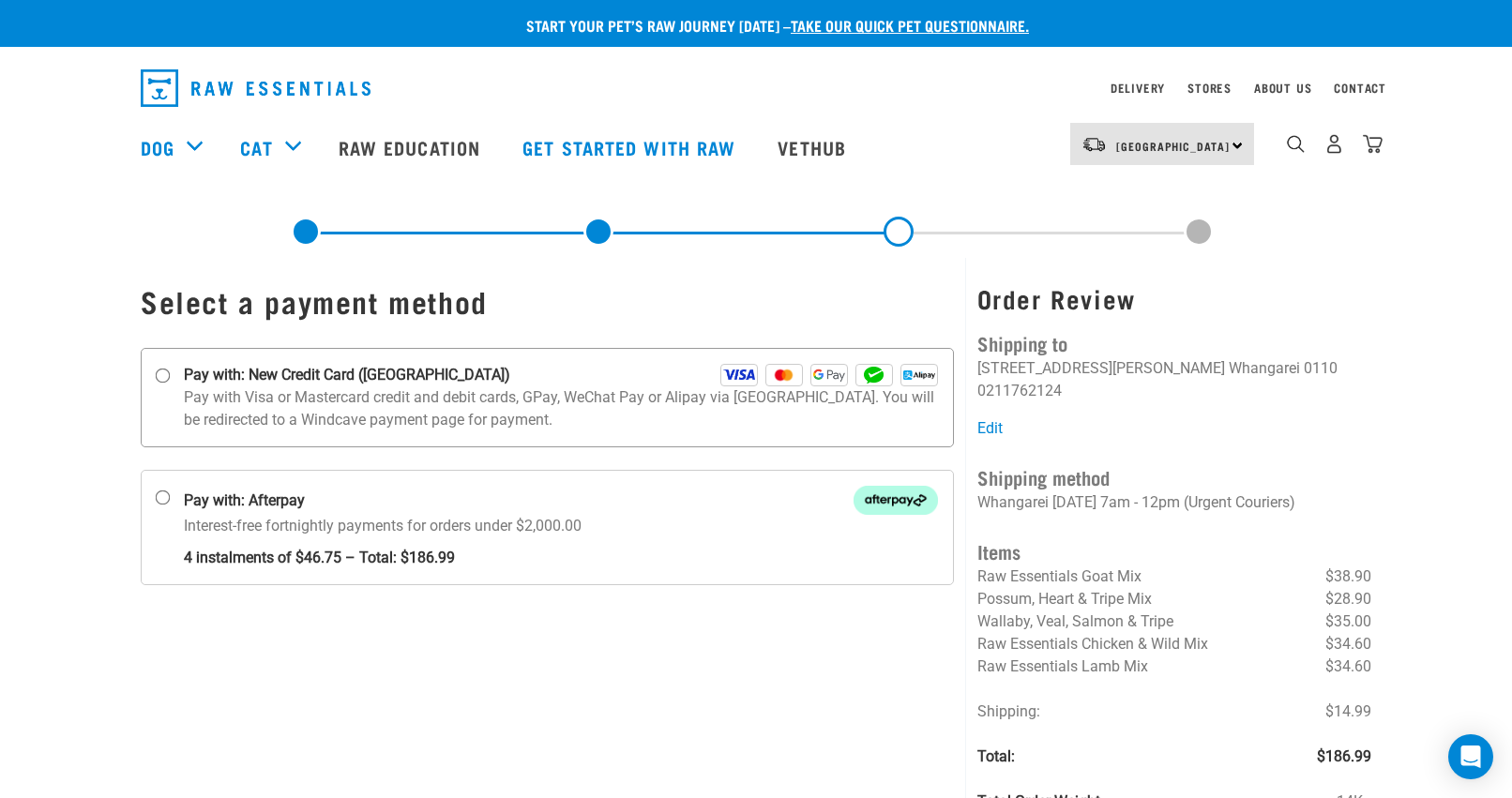
click at [330, 382] on strong "Pay with: New Credit Card ([GEOGRAPHIC_DATA])" at bounding box center [347, 375] width 326 height 22
click at [171, 382] on input "Pay with: New Credit Card ([GEOGRAPHIC_DATA])" at bounding box center [162, 376] width 15 height 15
radio input "true"
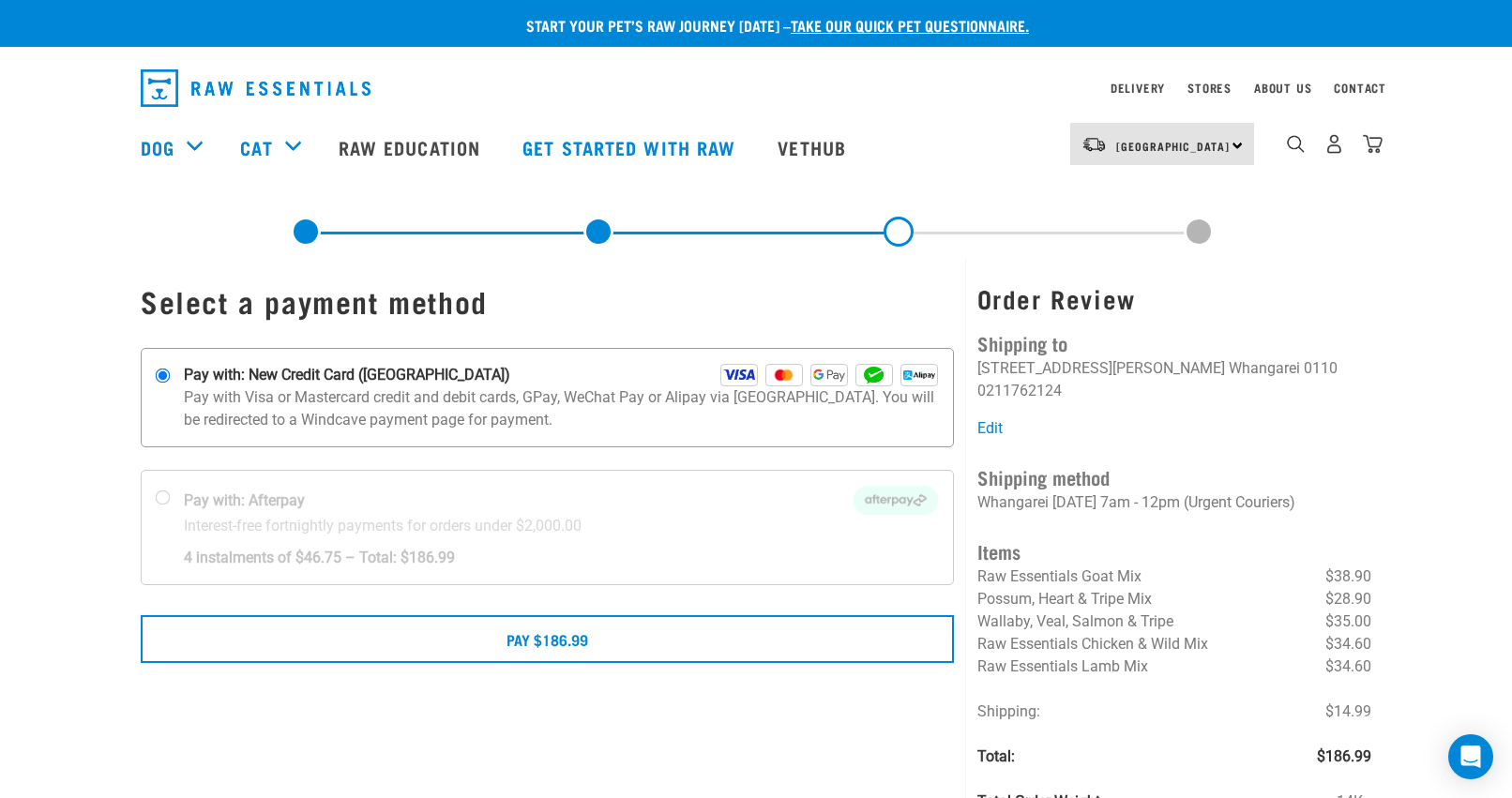
click at [520, 378] on div "Pay with: New Credit Card (Windcave)" at bounding box center [560, 375] width 754 height 22
click at [171, 378] on input "Pay with: New Credit Card (Windcave)" at bounding box center [162, 376] width 15 height 15
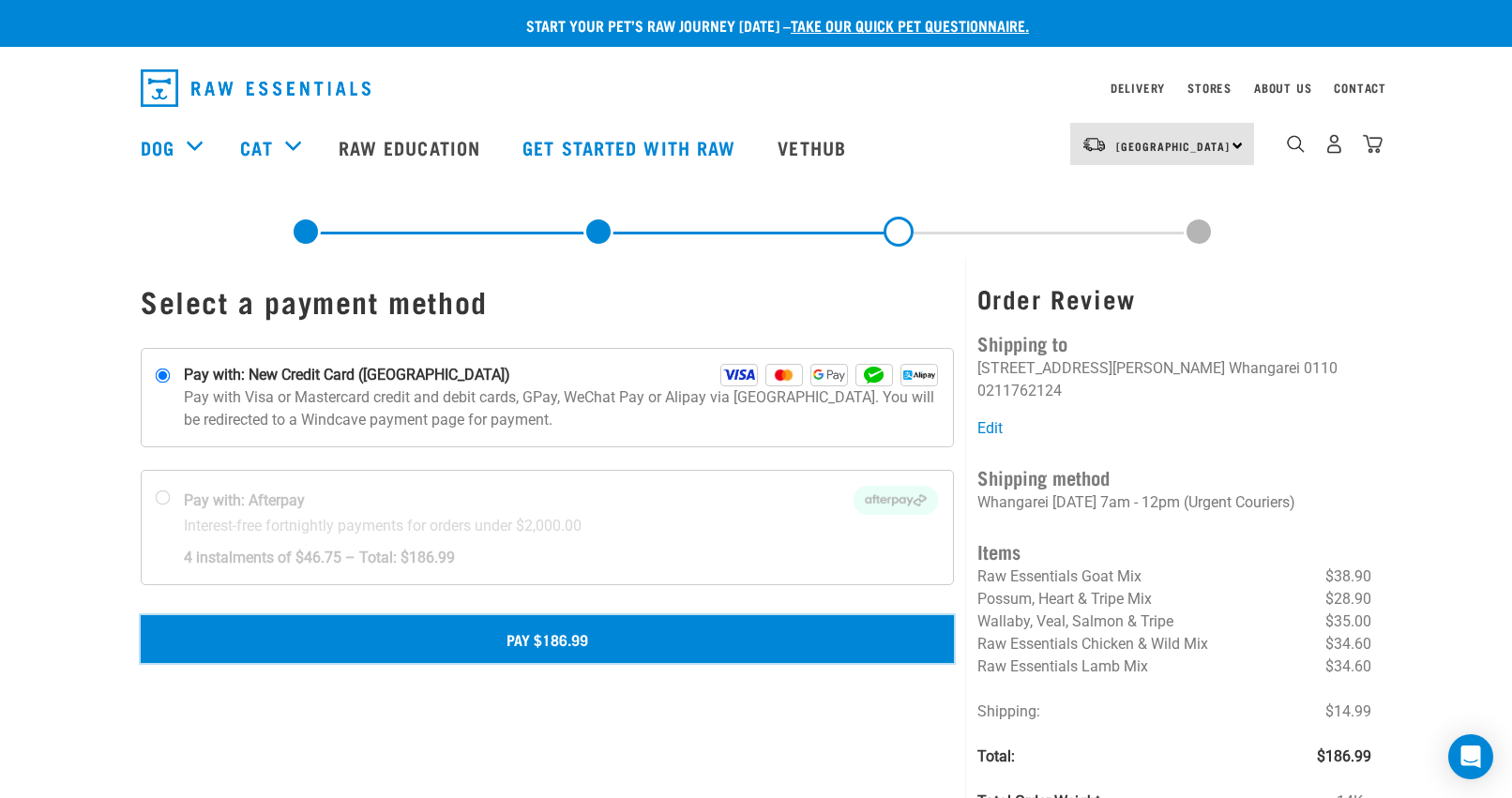
click at [564, 638] on button "Pay $186.99" at bounding box center [547, 639] width 813 height 47
